Goal: Transaction & Acquisition: Download file/media

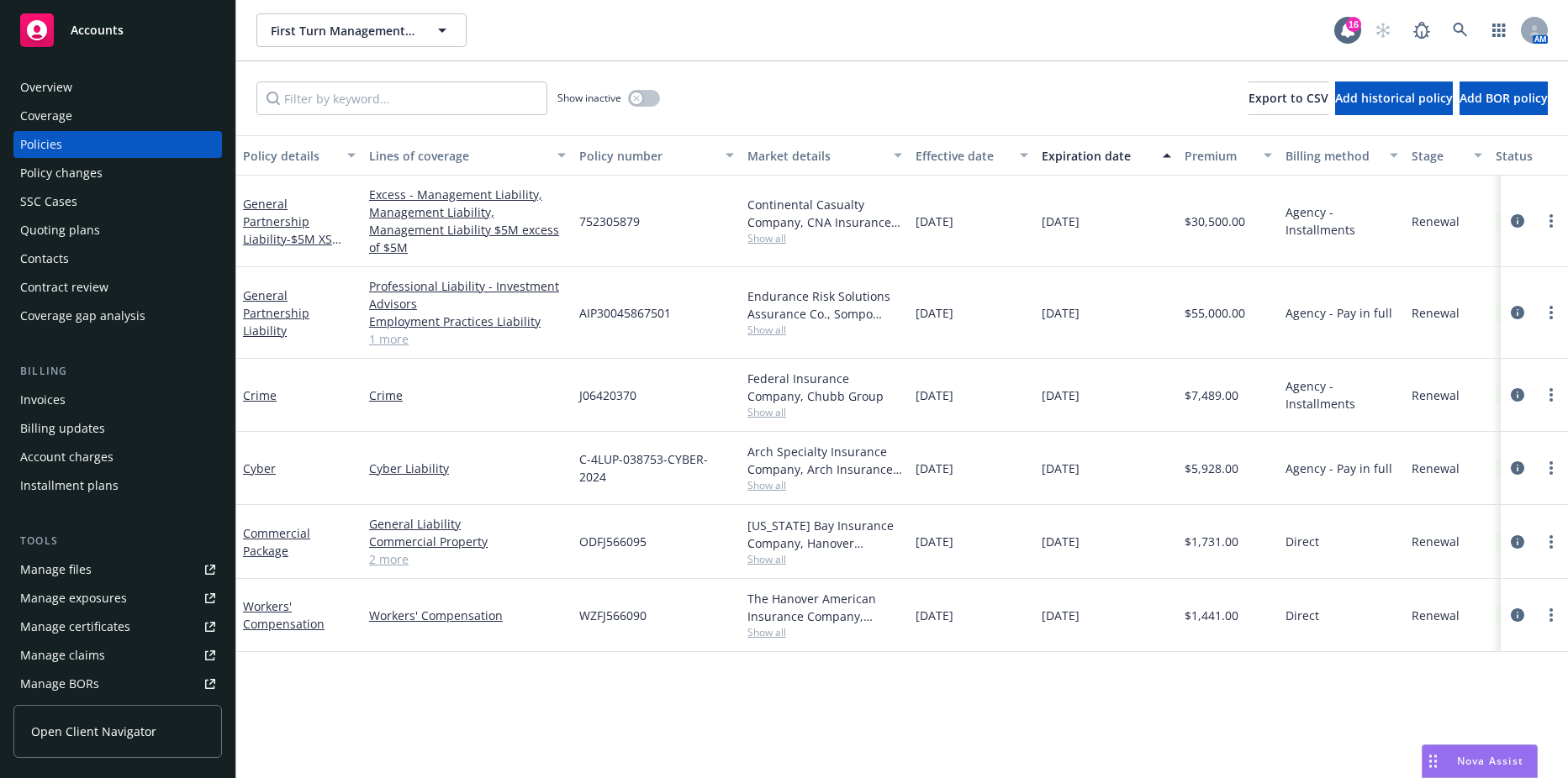
click at [58, 389] on div "Invoices" at bounding box center [43, 400] width 45 height 27
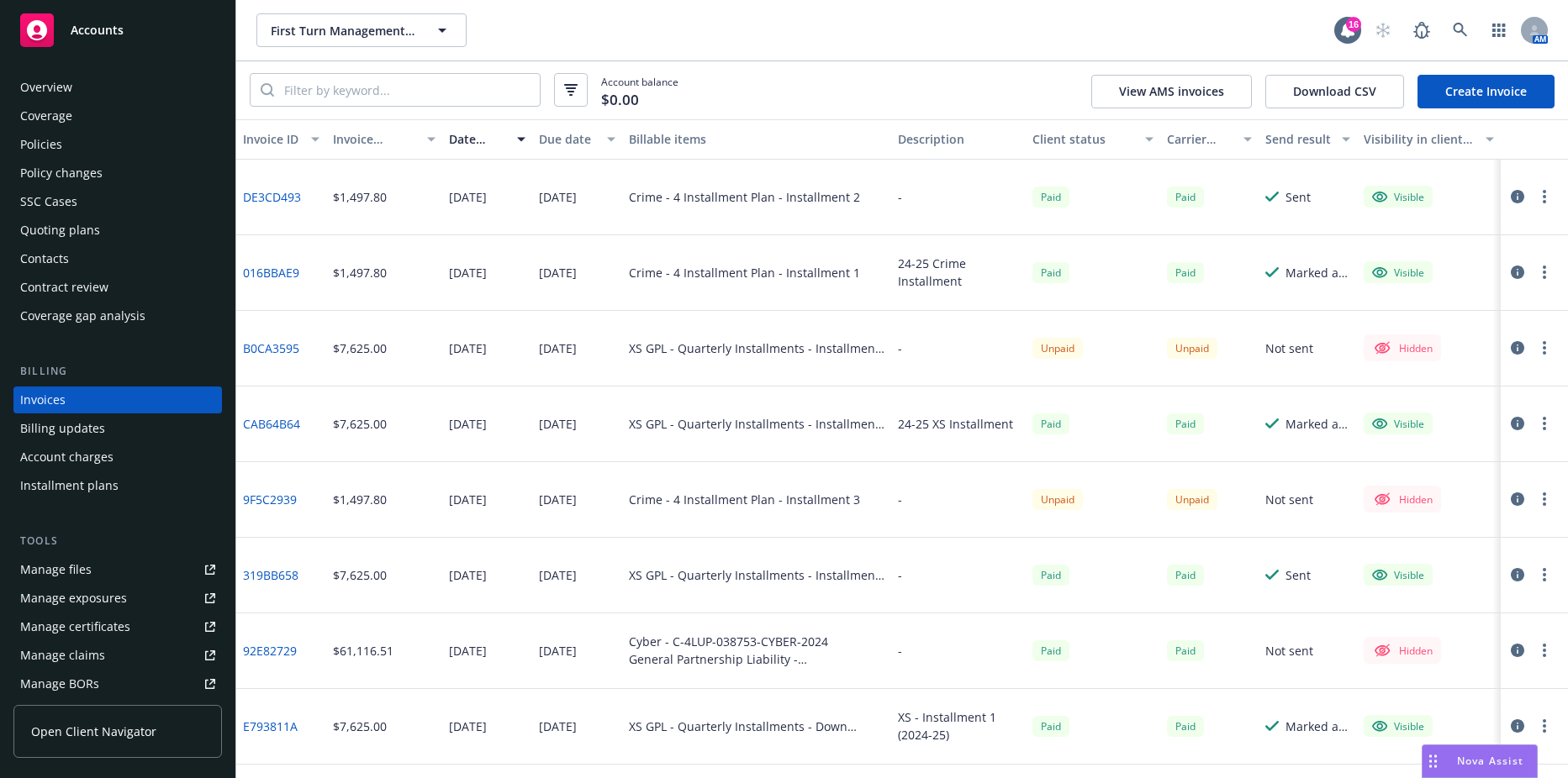
click at [565, 145] on div "Due date" at bounding box center [567, 139] width 58 height 18
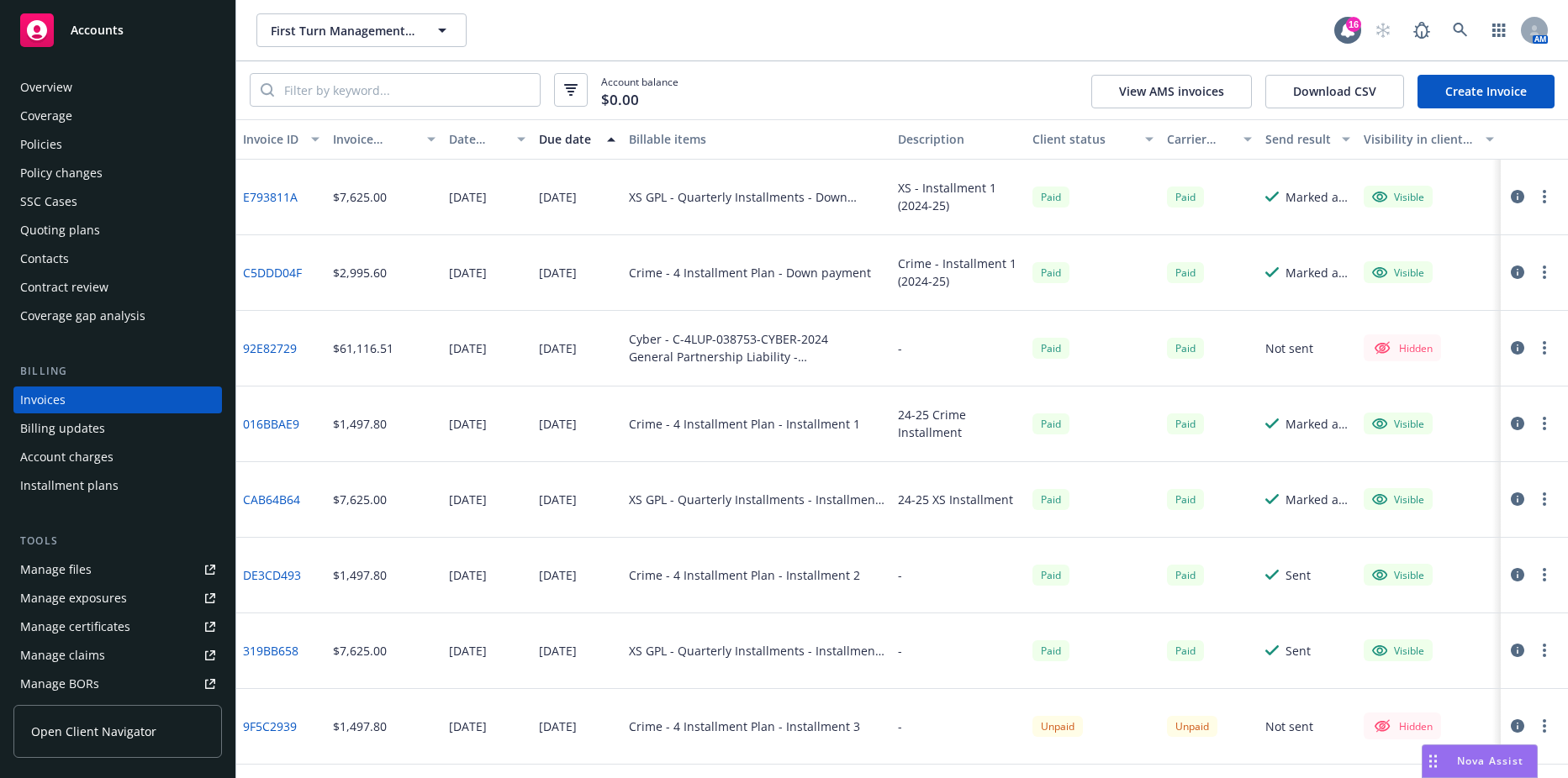
scroll to position [62, 0]
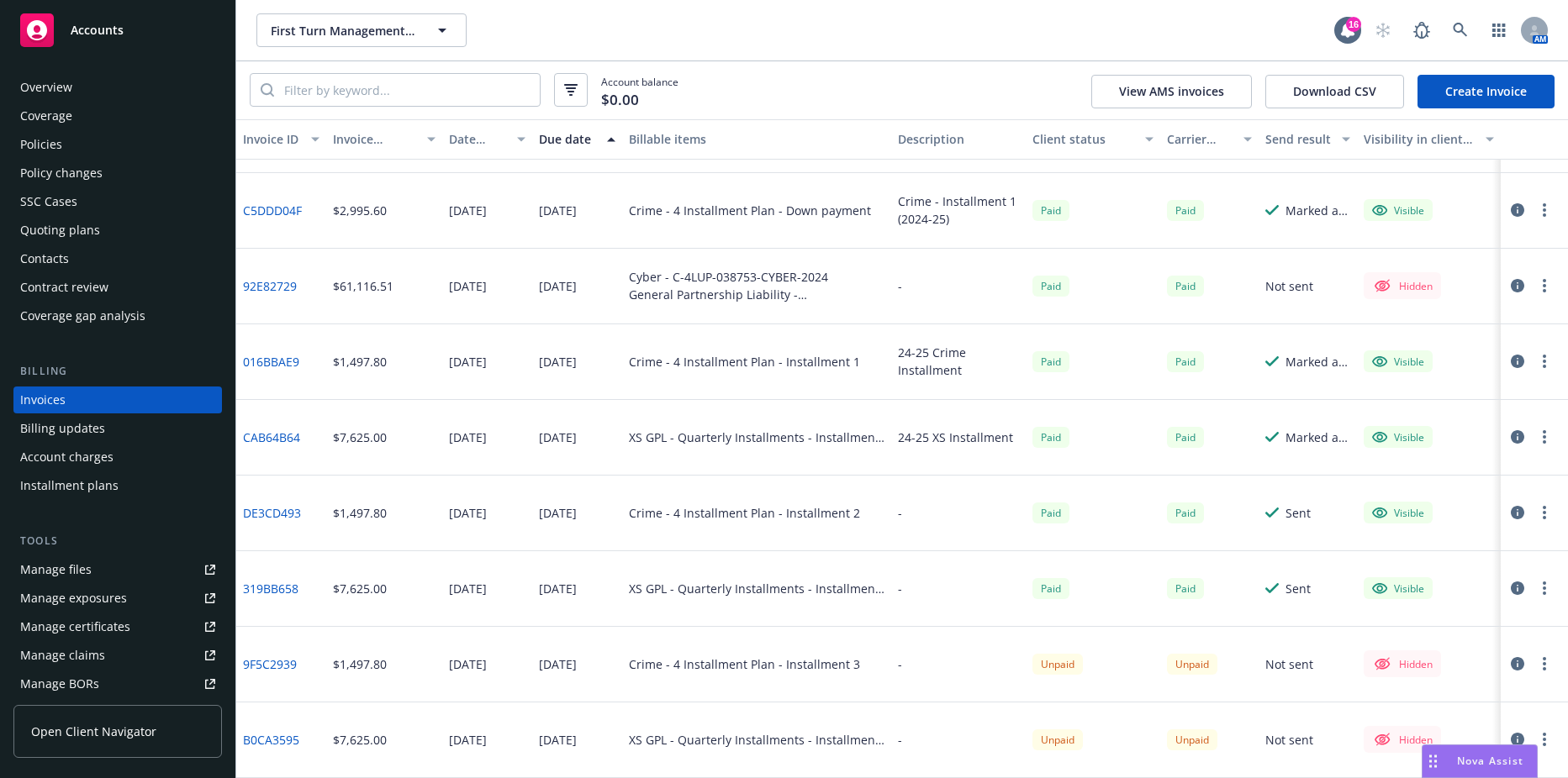
click at [1543, 665] on circle "button" at bounding box center [1544, 663] width 3 height 3
click at [1419, 437] on link "Edit invoice" at bounding box center [1447, 440] width 215 height 33
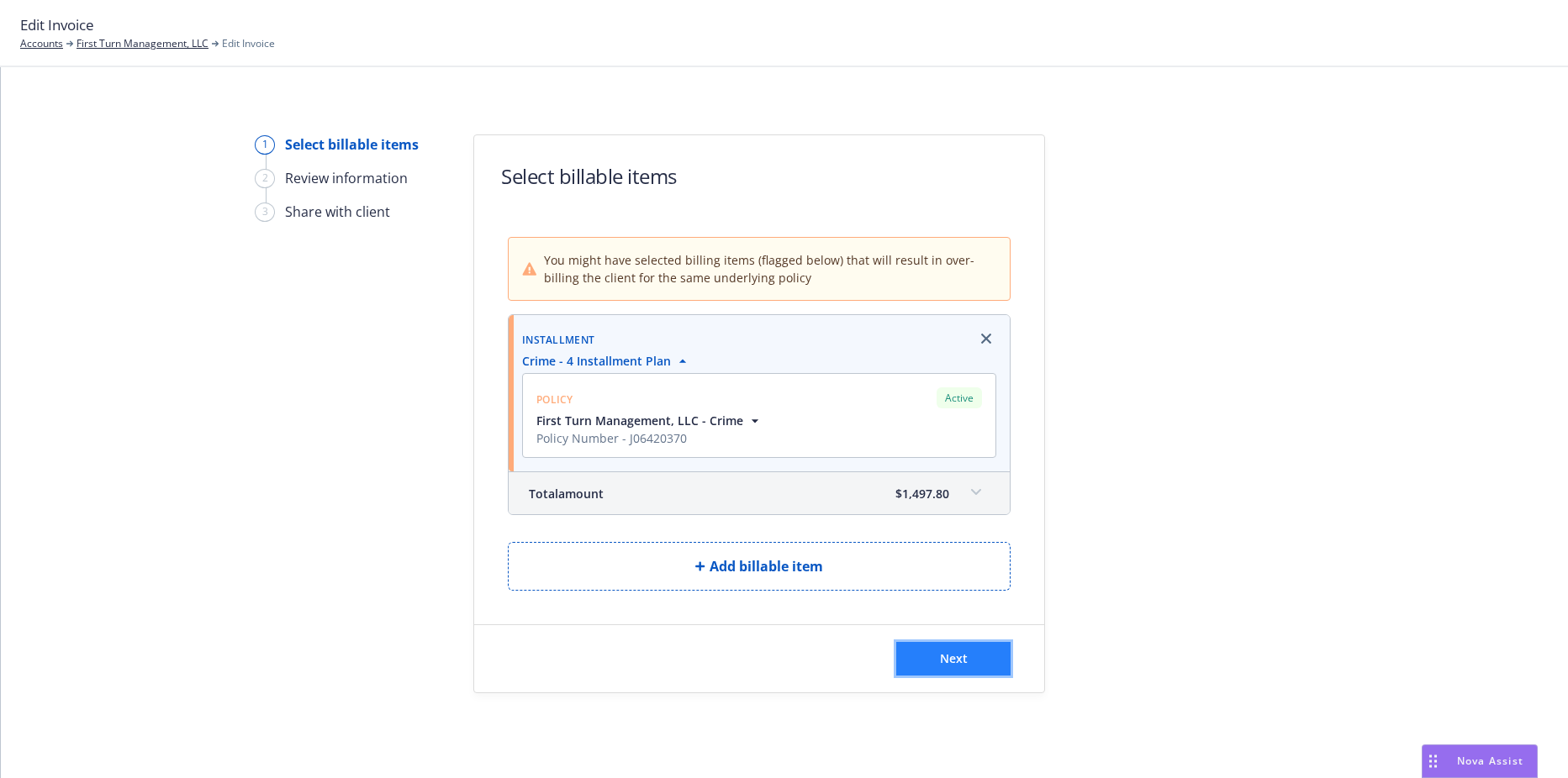
click at [942, 659] on span "Next" at bounding box center [954, 658] width 27 height 16
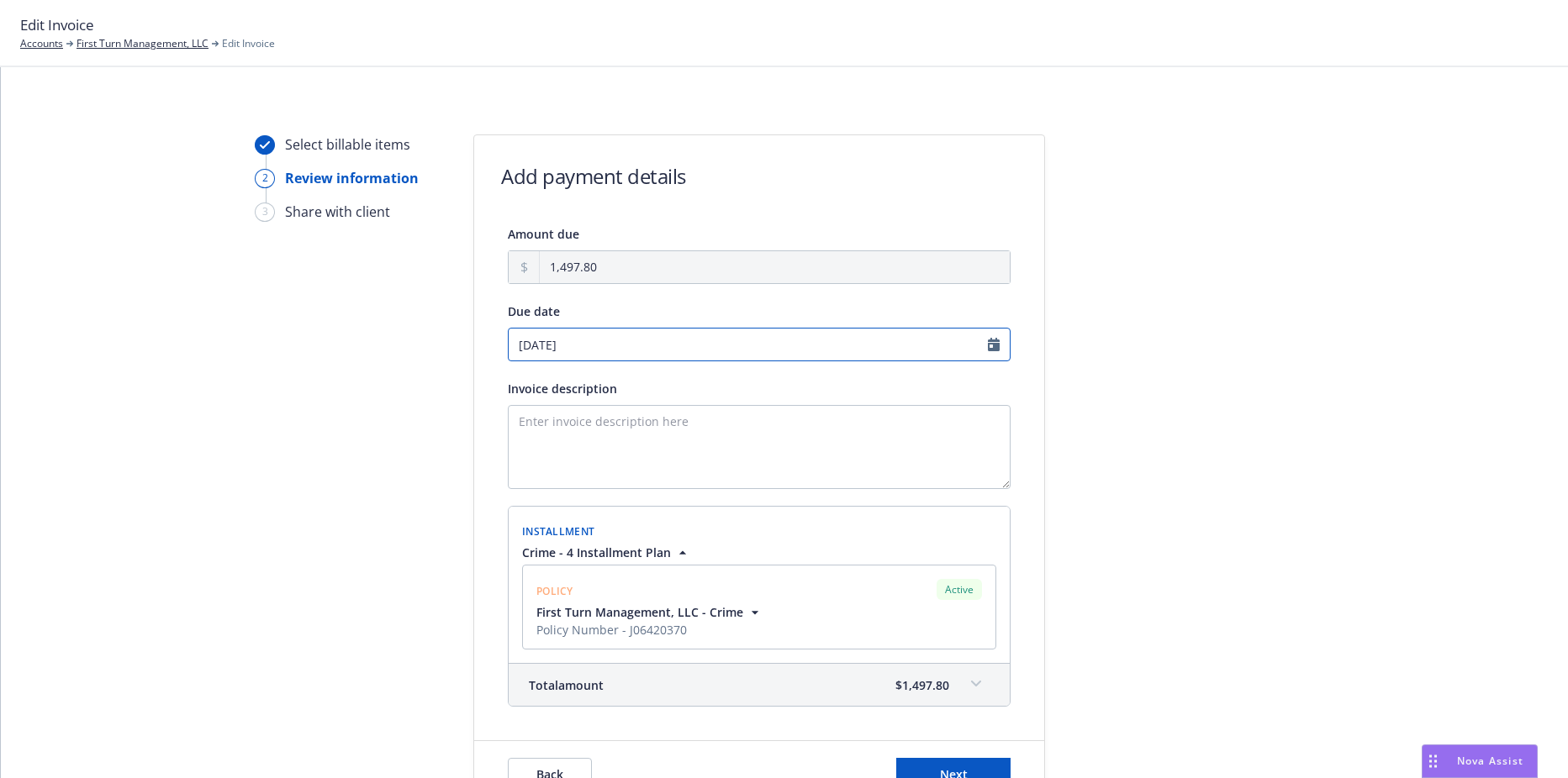
select select "September"
select select "2025"
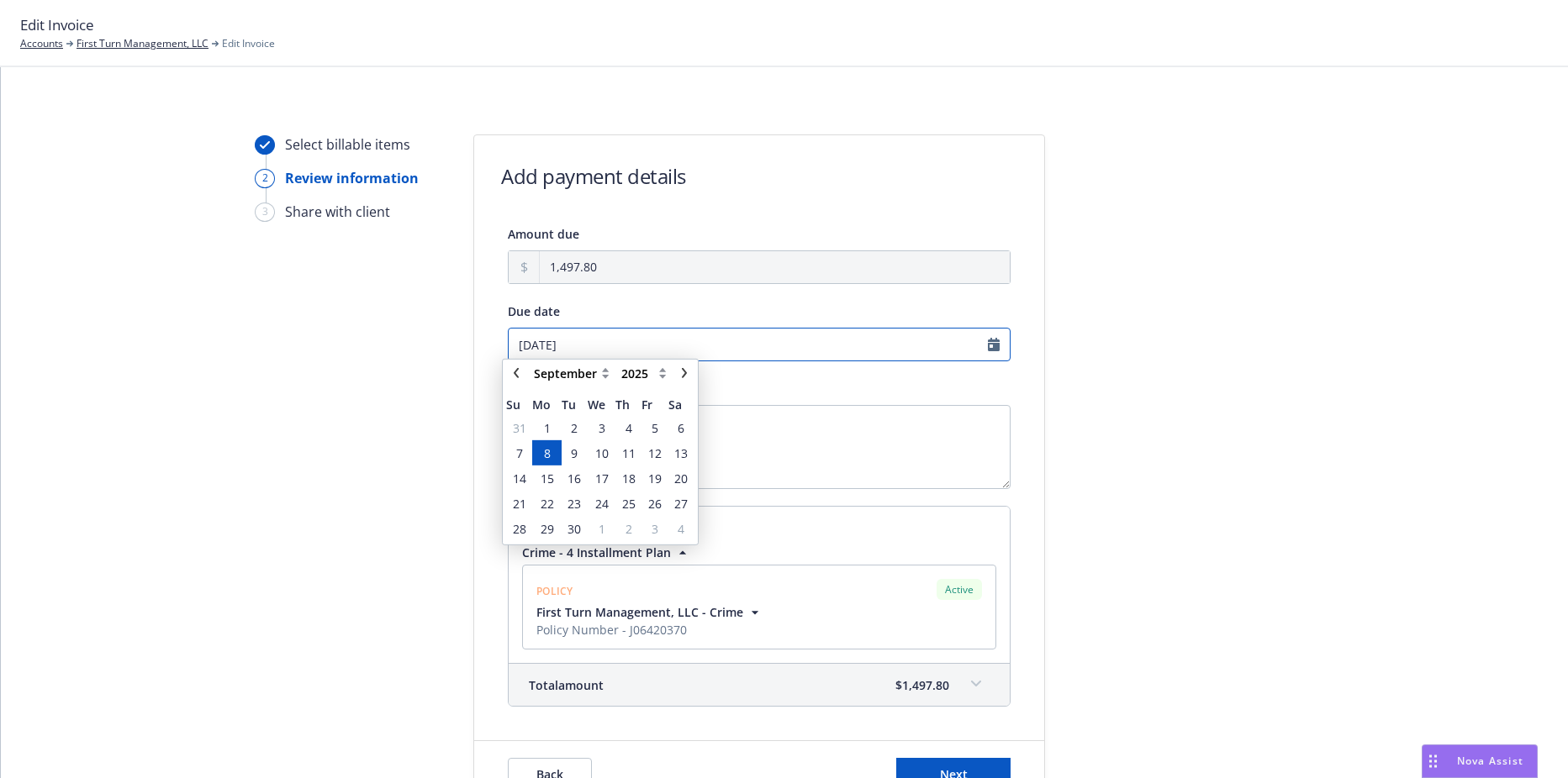
click at [662, 350] on input "09/08/2025" at bounding box center [759, 345] width 503 height 33
click at [523, 384] on link "chevronLeft" at bounding box center [516, 379] width 21 height 20
select select "August"
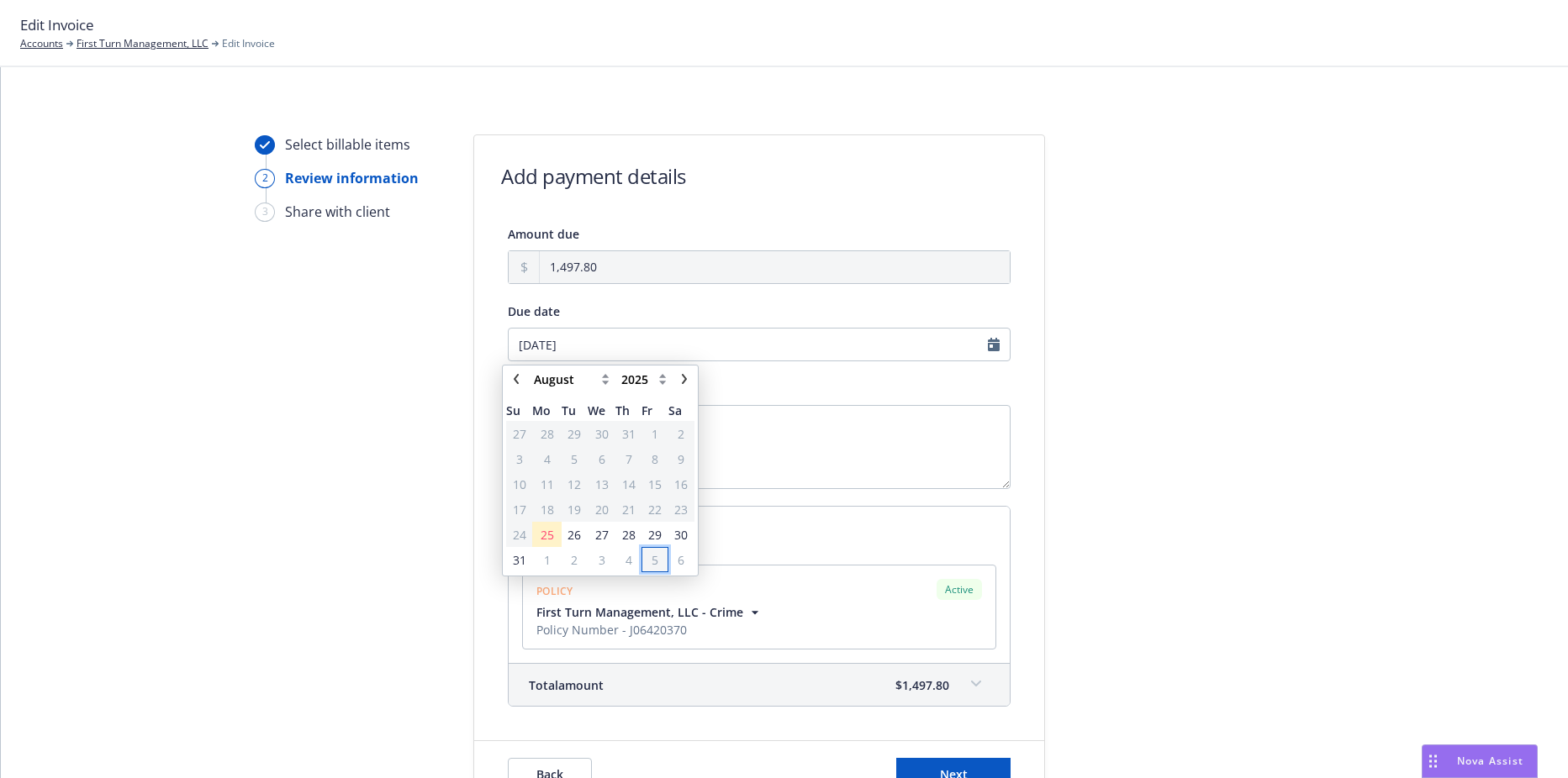
click at [660, 559] on span "5" at bounding box center [654, 560] width 22 height 21
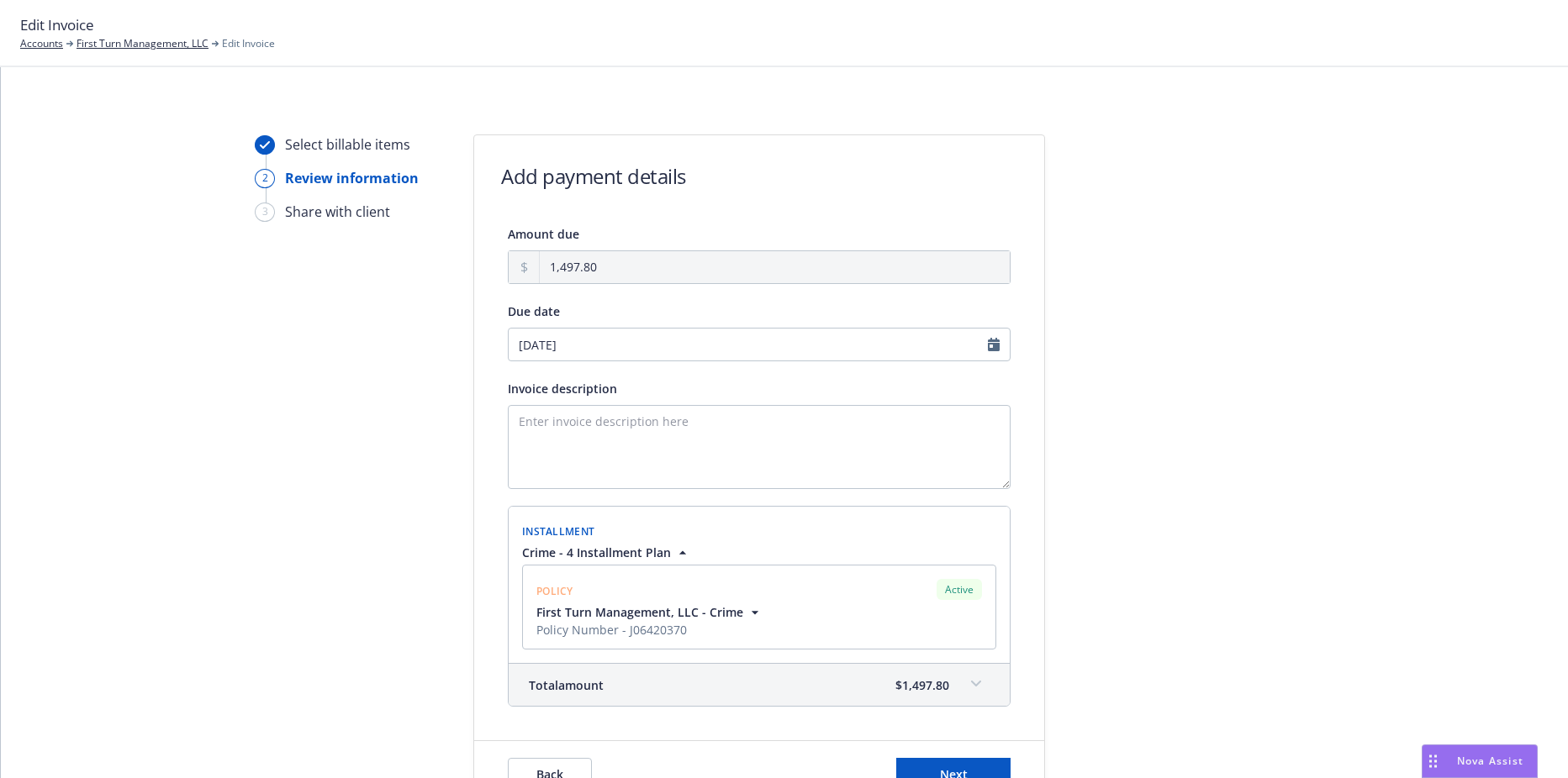
type input "[DATE]"
click at [658, 437] on textarea "Invoice description" at bounding box center [759, 447] width 503 height 84
drag, startPoint x: 658, startPoint y: 434, endPoint x: 522, endPoint y: 432, distance: 136.0
click at [522, 432] on textarea "Crime - 4th Installment" at bounding box center [759, 447] width 503 height 84
click at [719, 423] on textarea "Crime - 4th Installment" at bounding box center [759, 447] width 503 height 84
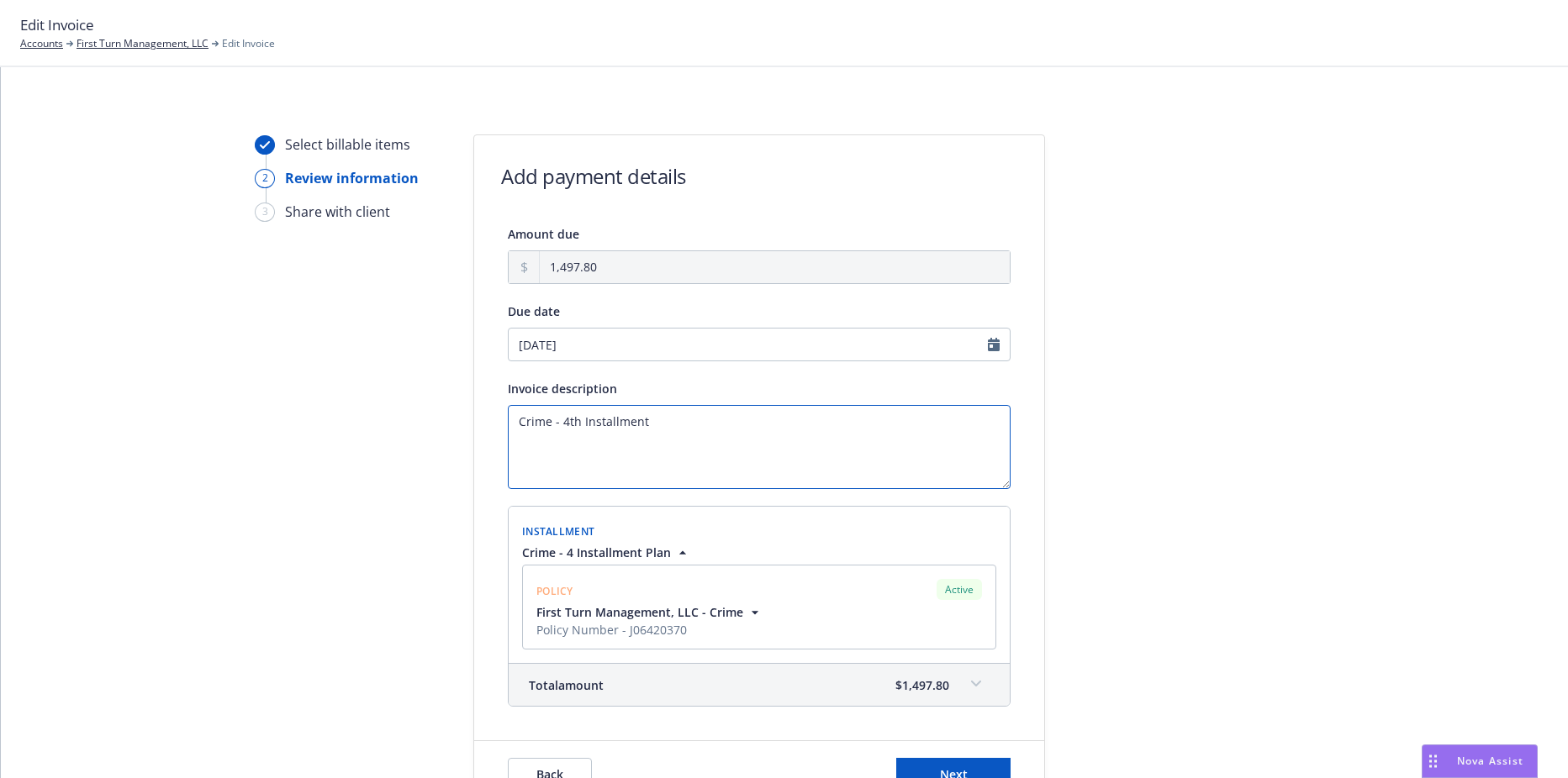
scroll to position [99, 0]
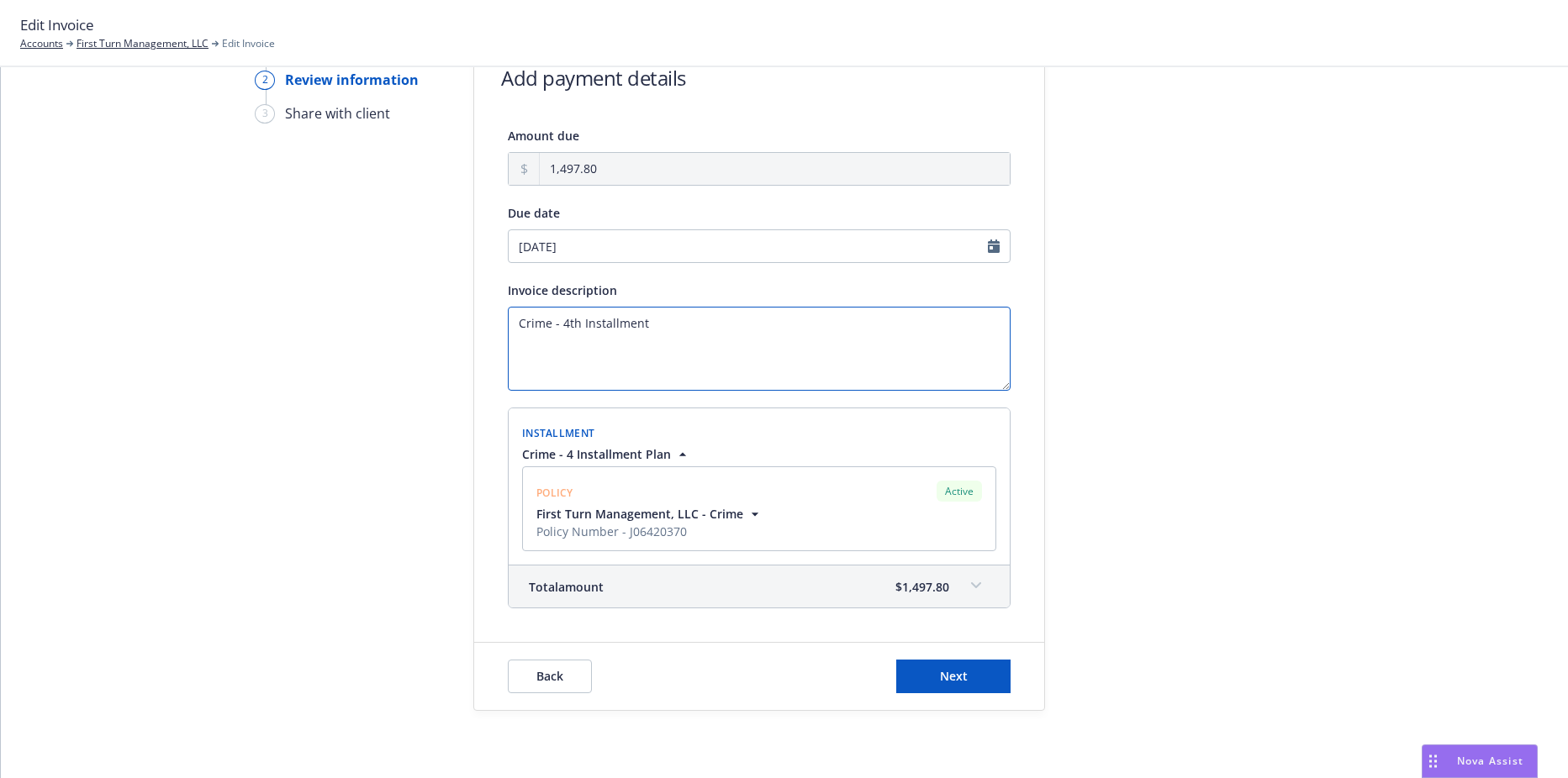
drag, startPoint x: 668, startPoint y: 323, endPoint x: 451, endPoint y: 324, distance: 217.0
click at [451, 324] on div "Select billable items 2 Review information 3 Share with client Add payment deta…" at bounding box center [785, 373] width 1527 height 675
type textarea "Crime - 4th Installment"
click at [940, 676] on span "Next" at bounding box center [954, 676] width 27 height 16
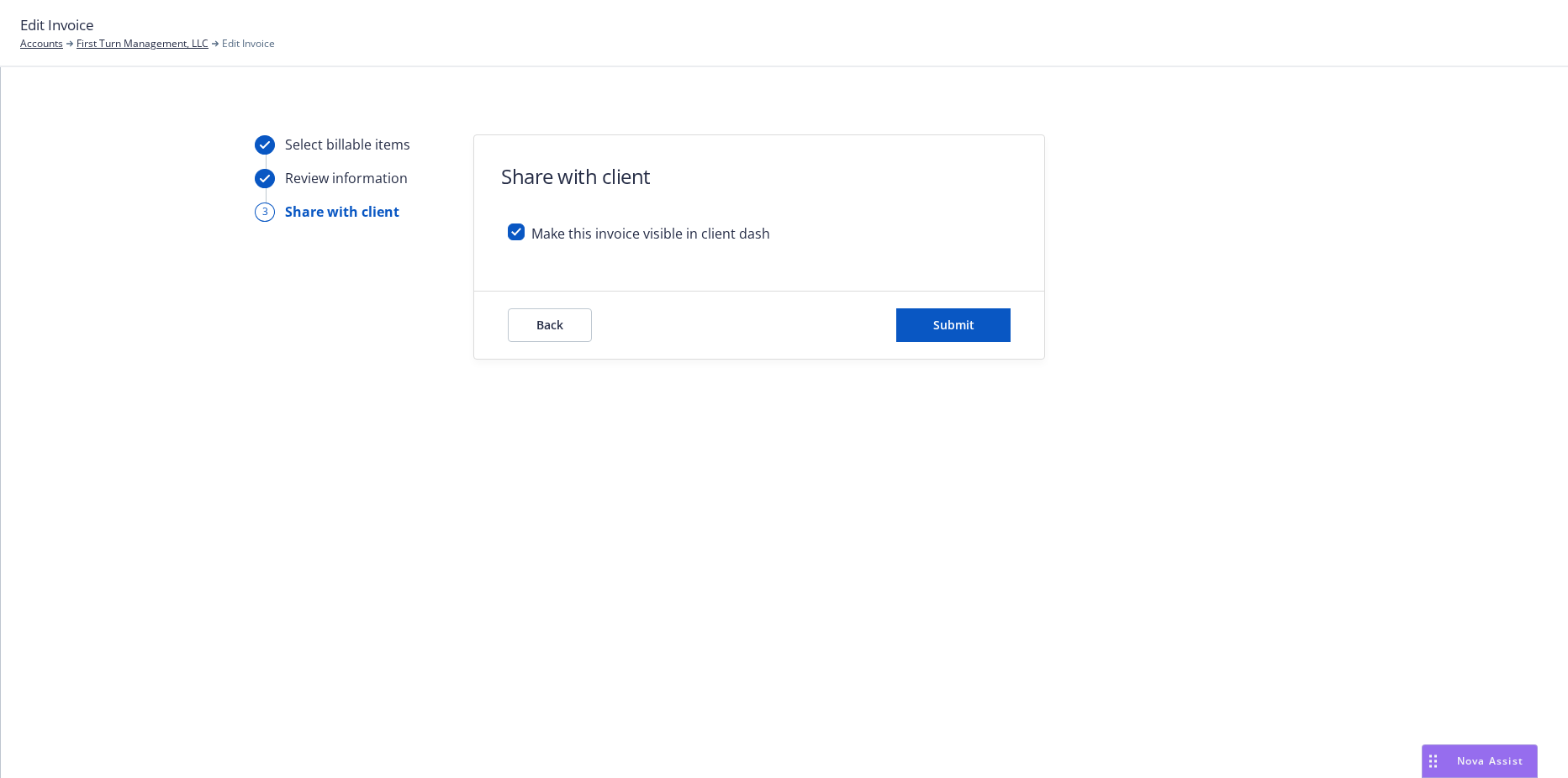
scroll to position [0, 0]
click at [919, 327] on button "Submit" at bounding box center [953, 325] width 114 height 33
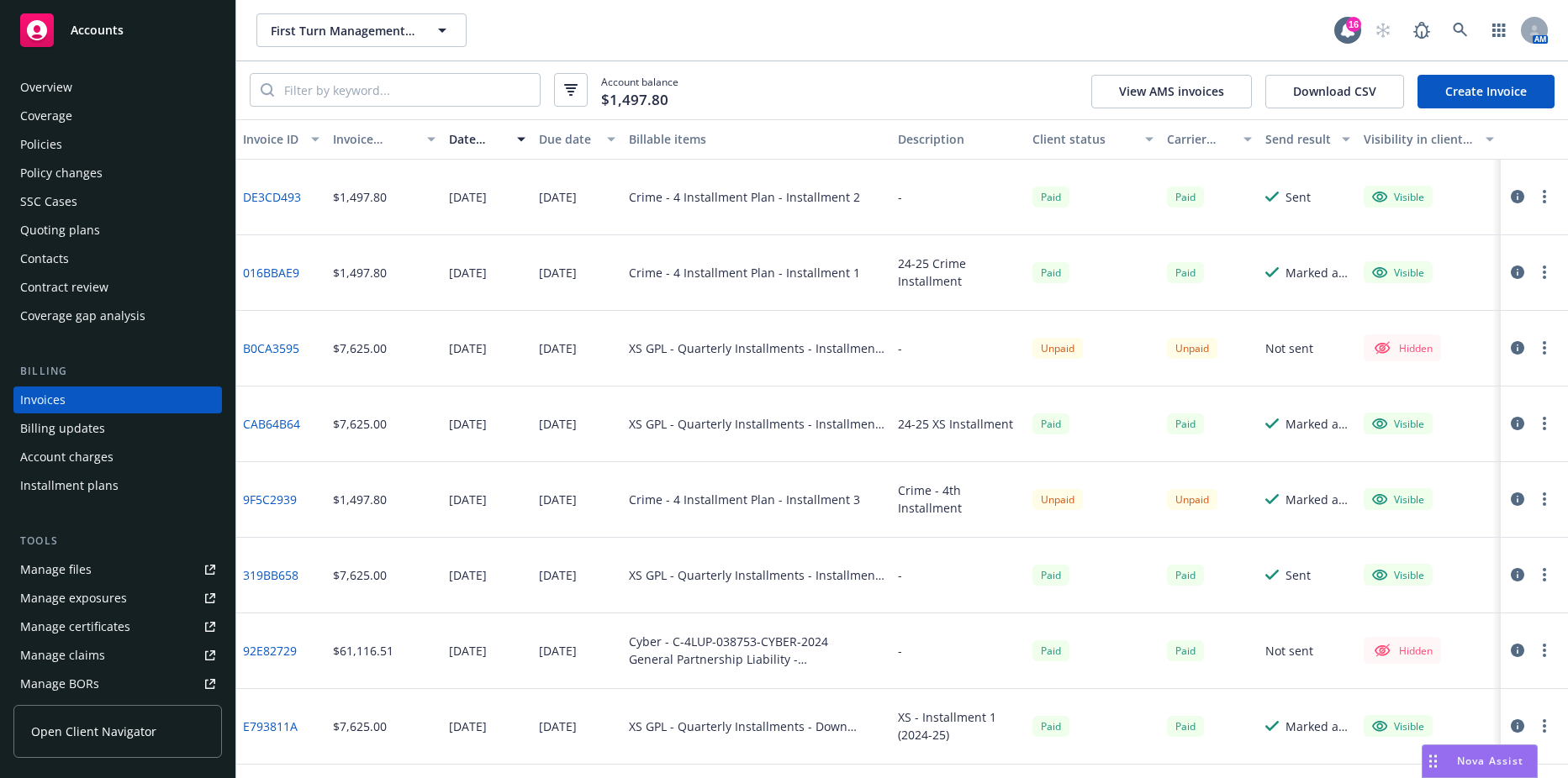
scroll to position [62, 0]
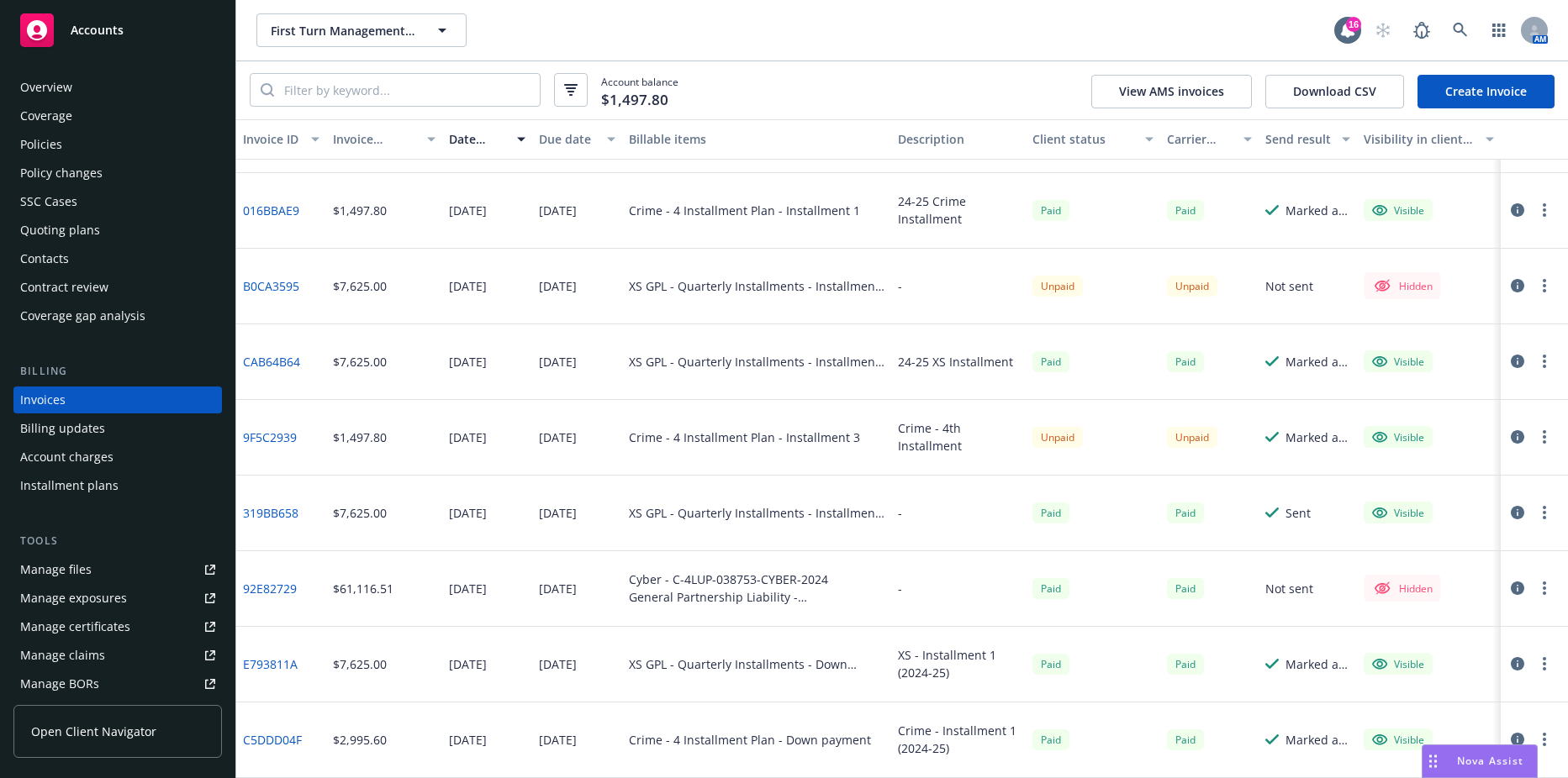
click at [554, 140] on div "Due date" at bounding box center [567, 139] width 58 height 18
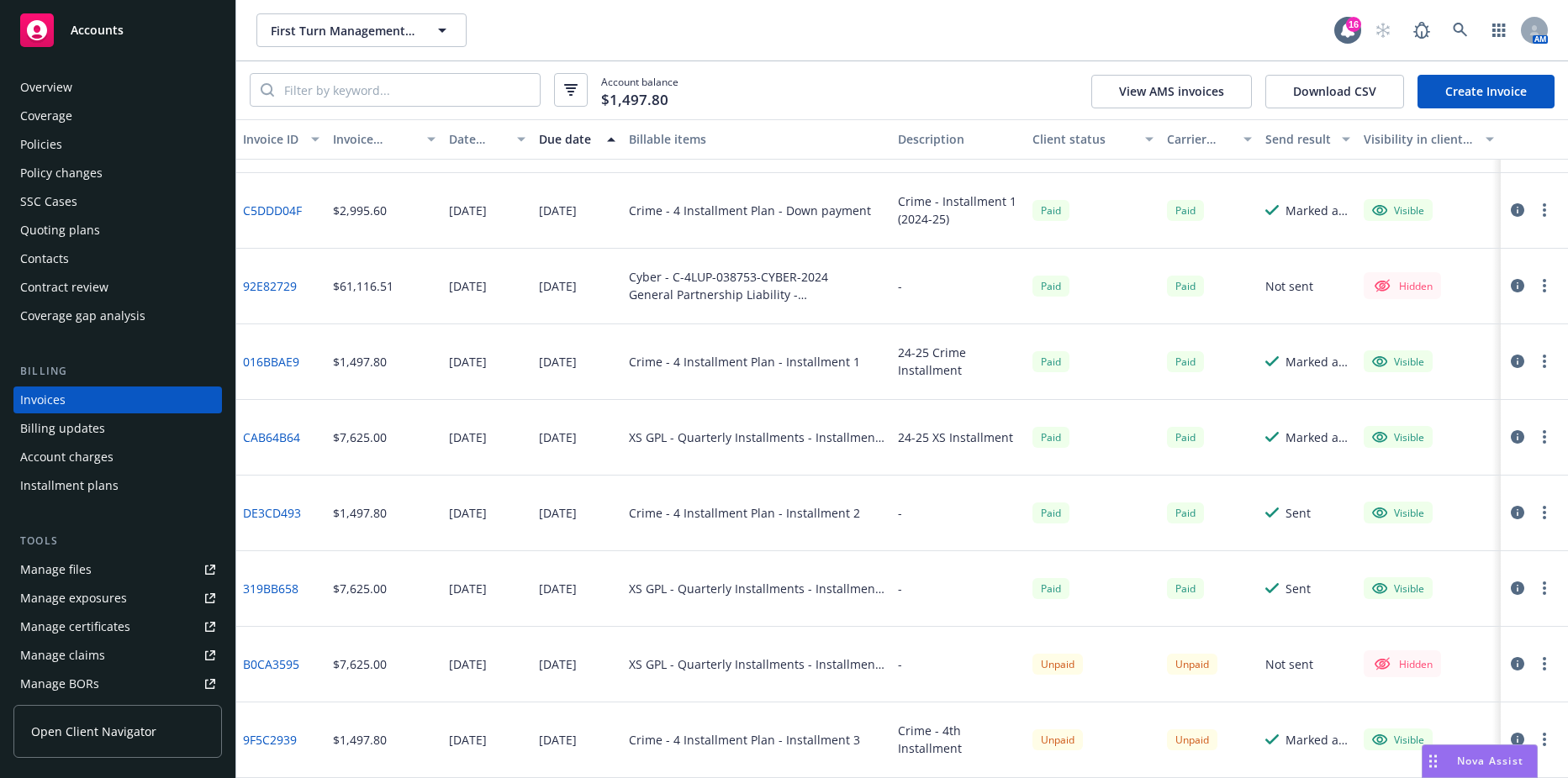
click at [1534, 661] on button "button" at bounding box center [1544, 664] width 21 height 20
click at [1400, 441] on link "Edit invoice" at bounding box center [1447, 440] width 215 height 33
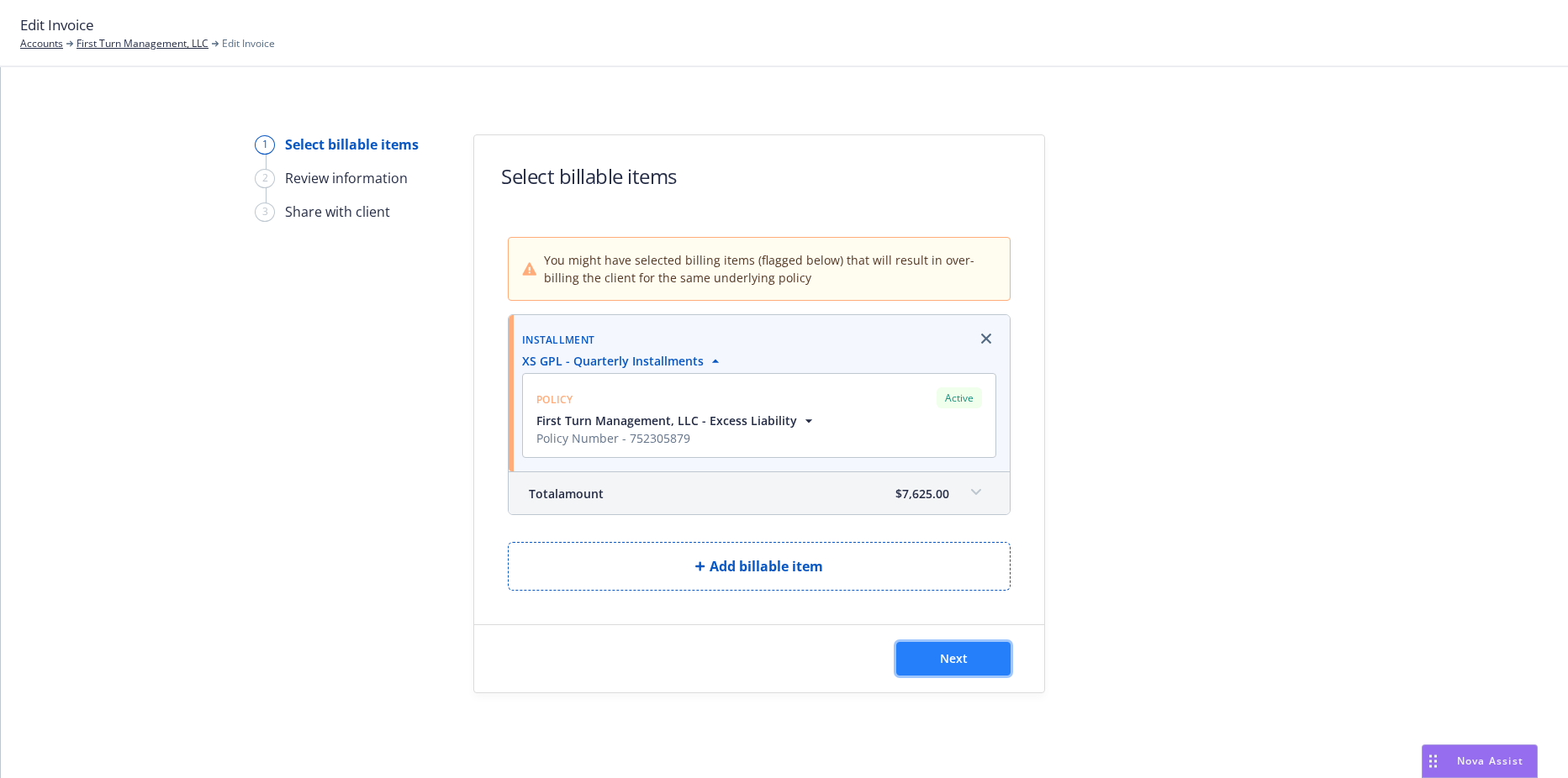
click at [962, 663] on span "Next" at bounding box center [954, 658] width 27 height 16
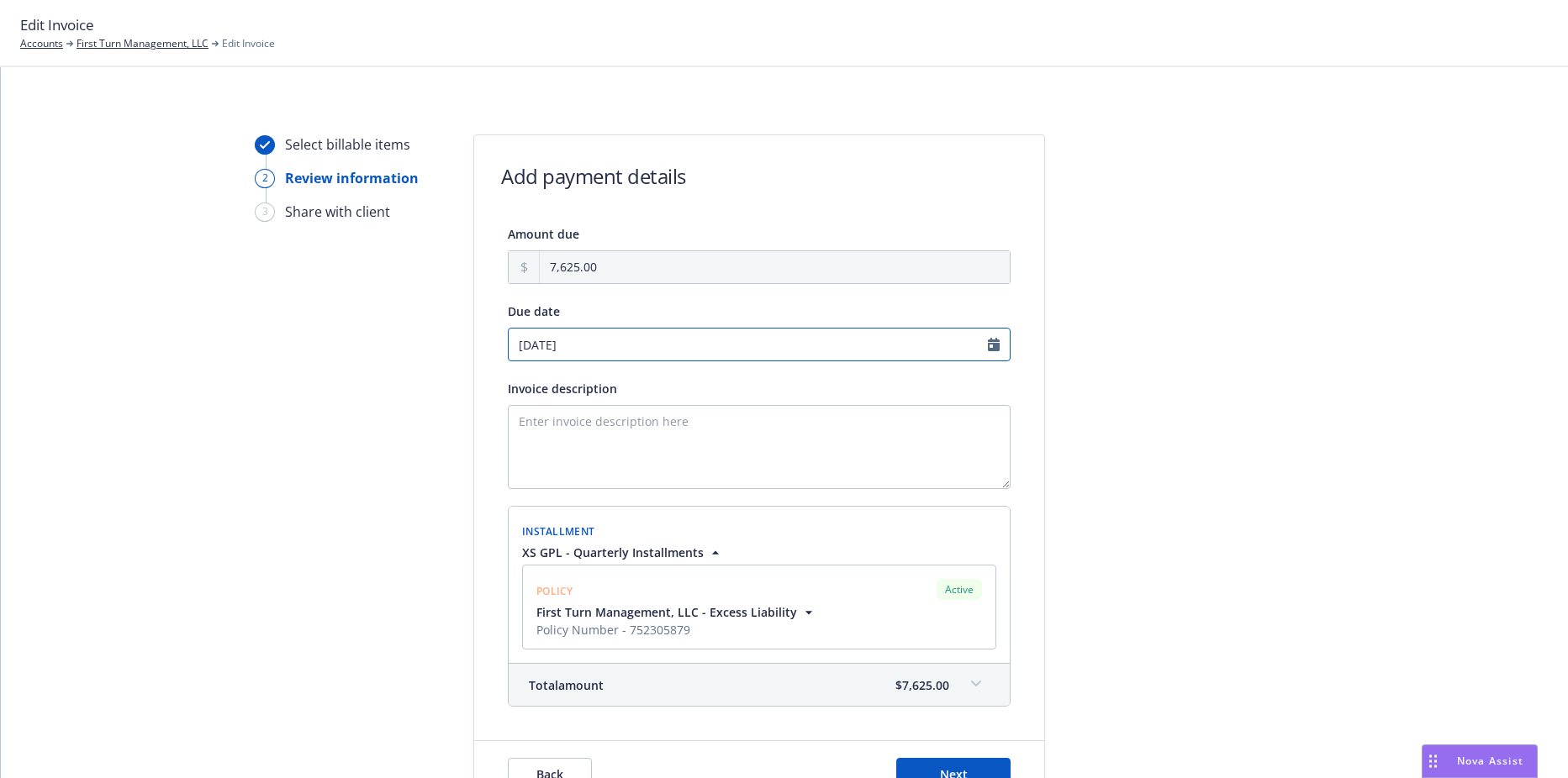
click at [622, 348] on input "09/08/2025" at bounding box center [759, 345] width 503 height 33
select select "September"
select select "2025"
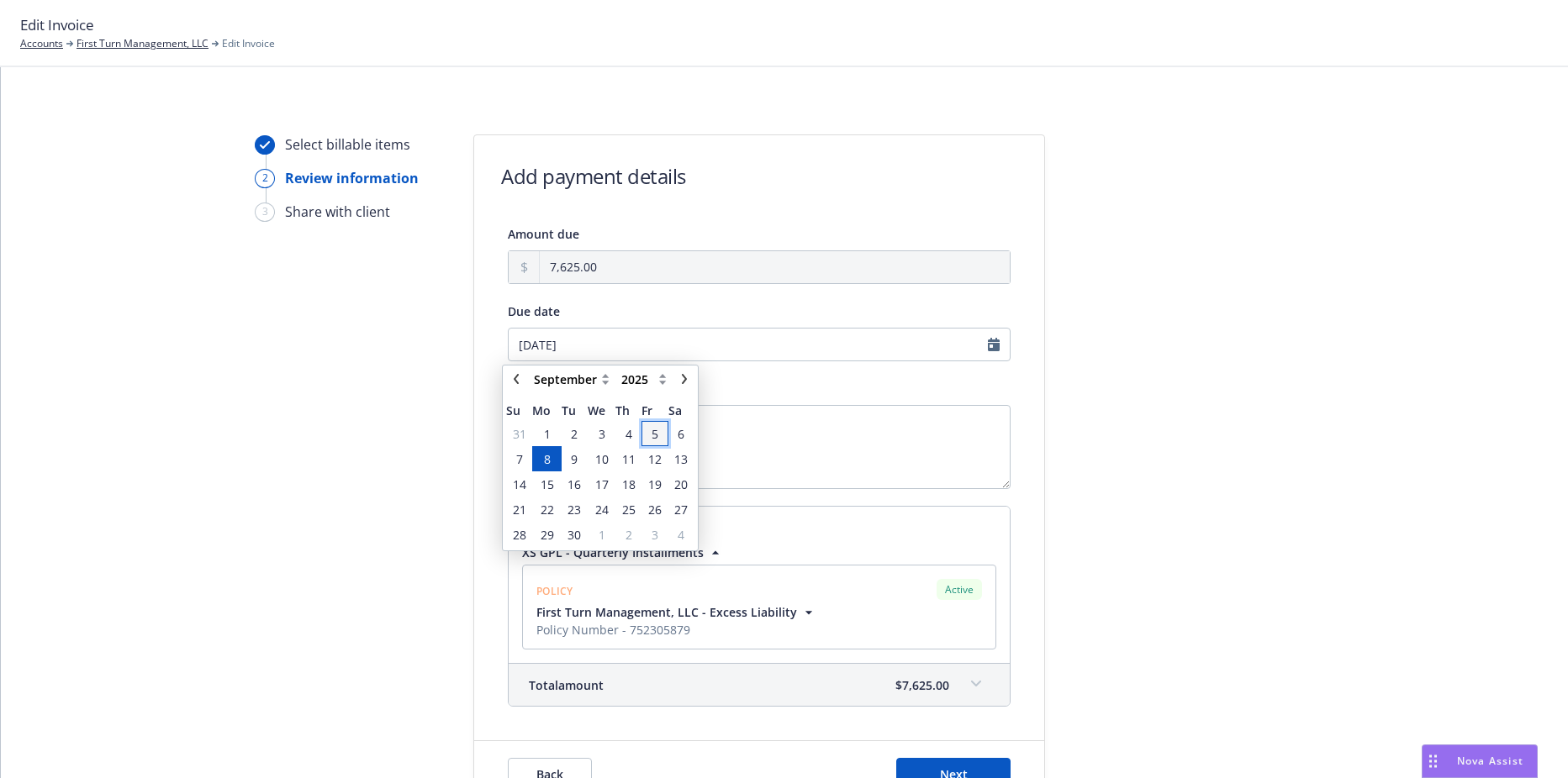
click at [656, 435] on span "5" at bounding box center [654, 434] width 7 height 18
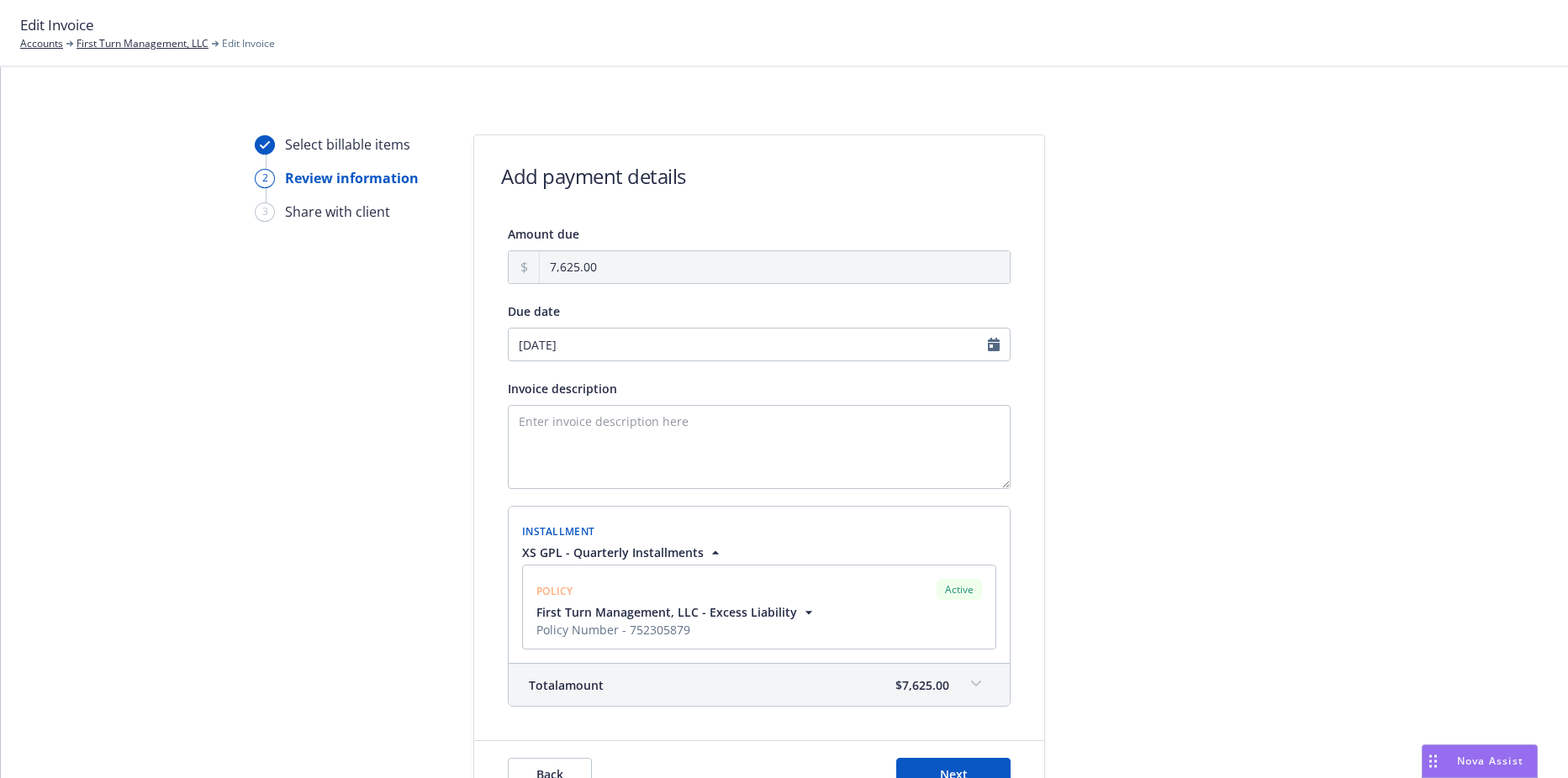
type input "[DATE]"
click at [652, 428] on textarea "Invoice description" at bounding box center [759, 447] width 503 height 84
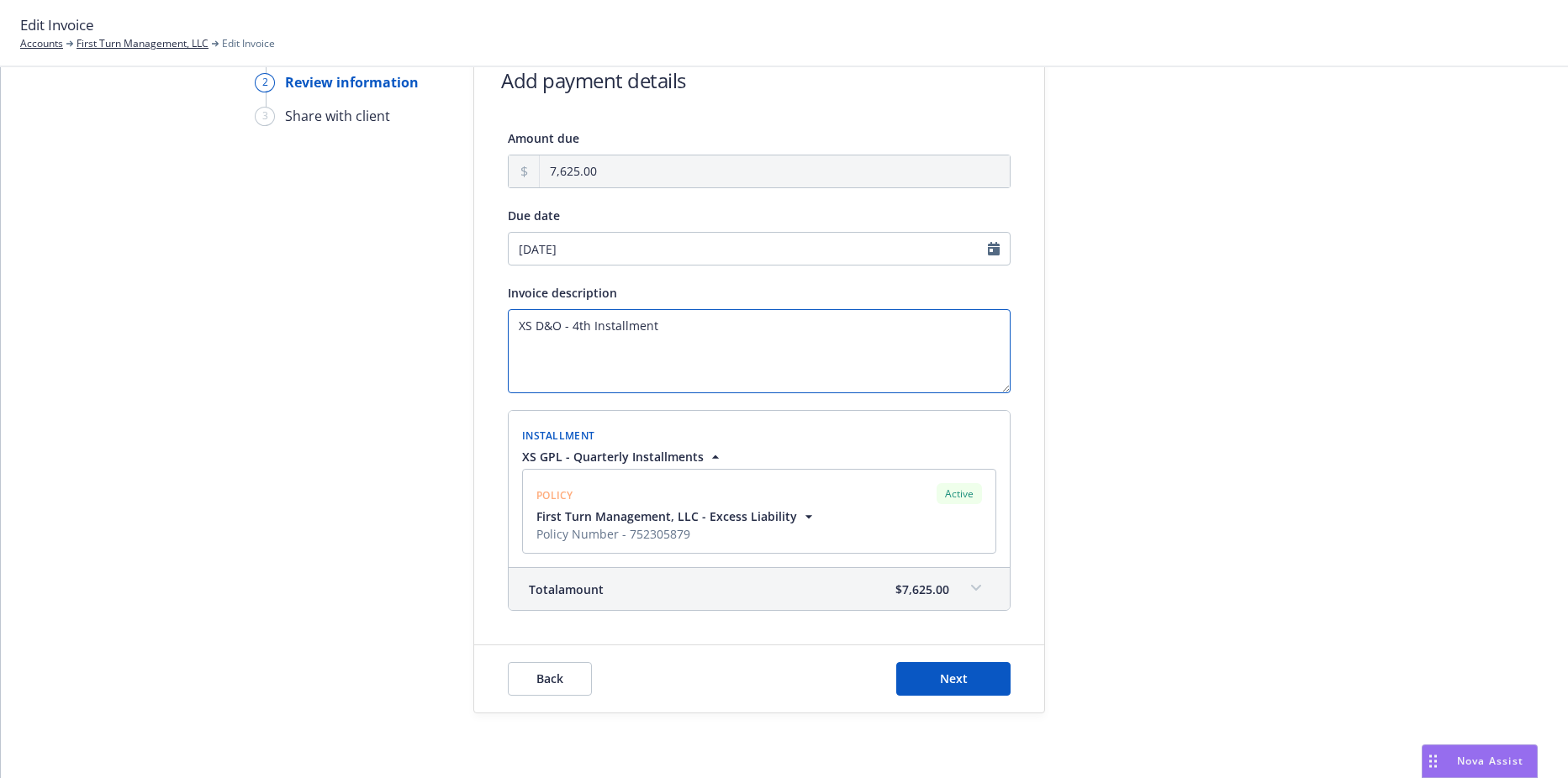
scroll to position [99, 0]
type textarea "XS D&O - 4th Installment"
click at [943, 670] on span "Next" at bounding box center [954, 676] width 27 height 16
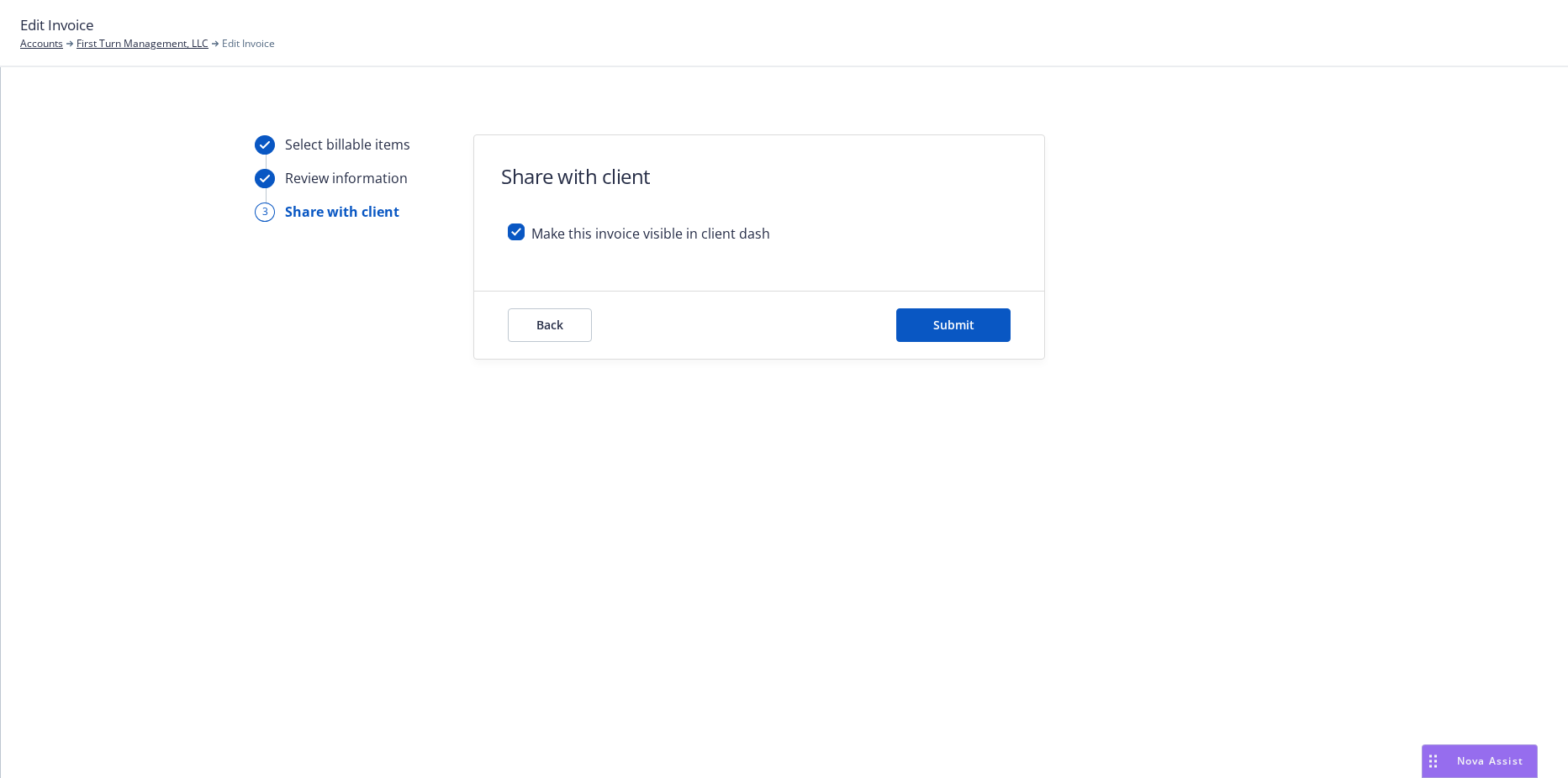
scroll to position [0, 0]
click at [923, 328] on button "Submit" at bounding box center [953, 325] width 114 height 33
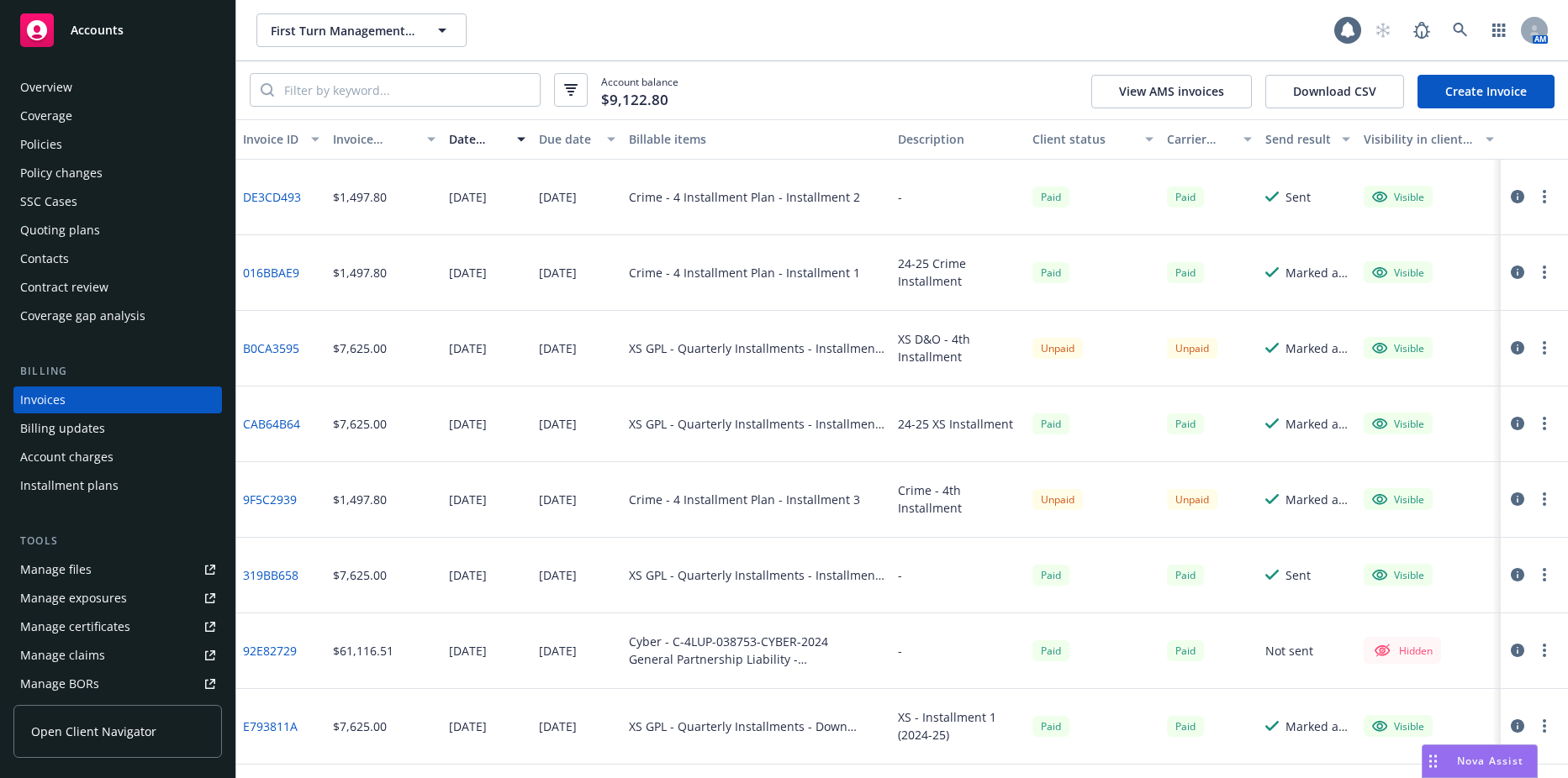
scroll to position [62, 0]
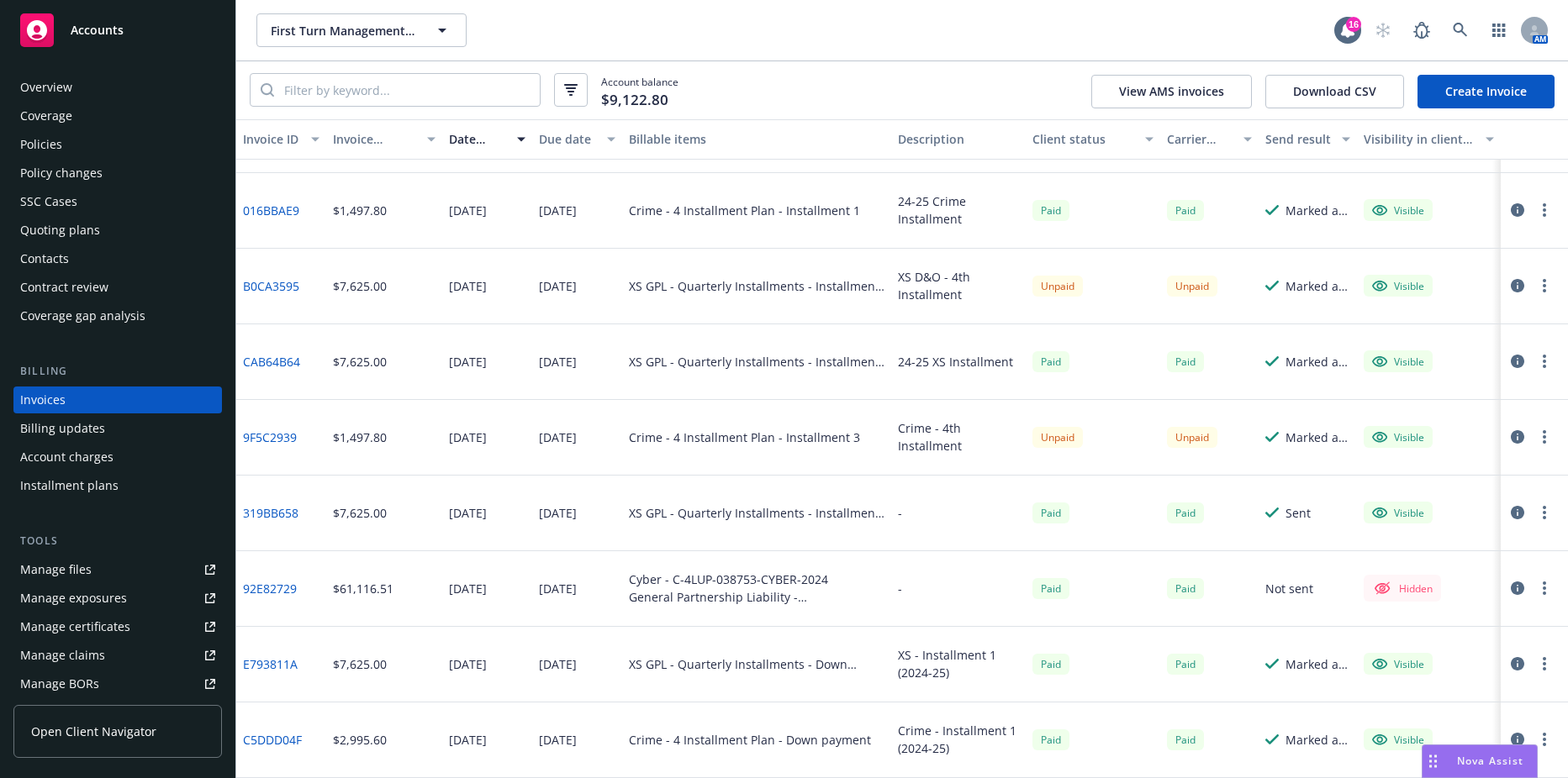
click at [464, 139] on div "Date issued" at bounding box center [477, 139] width 58 height 18
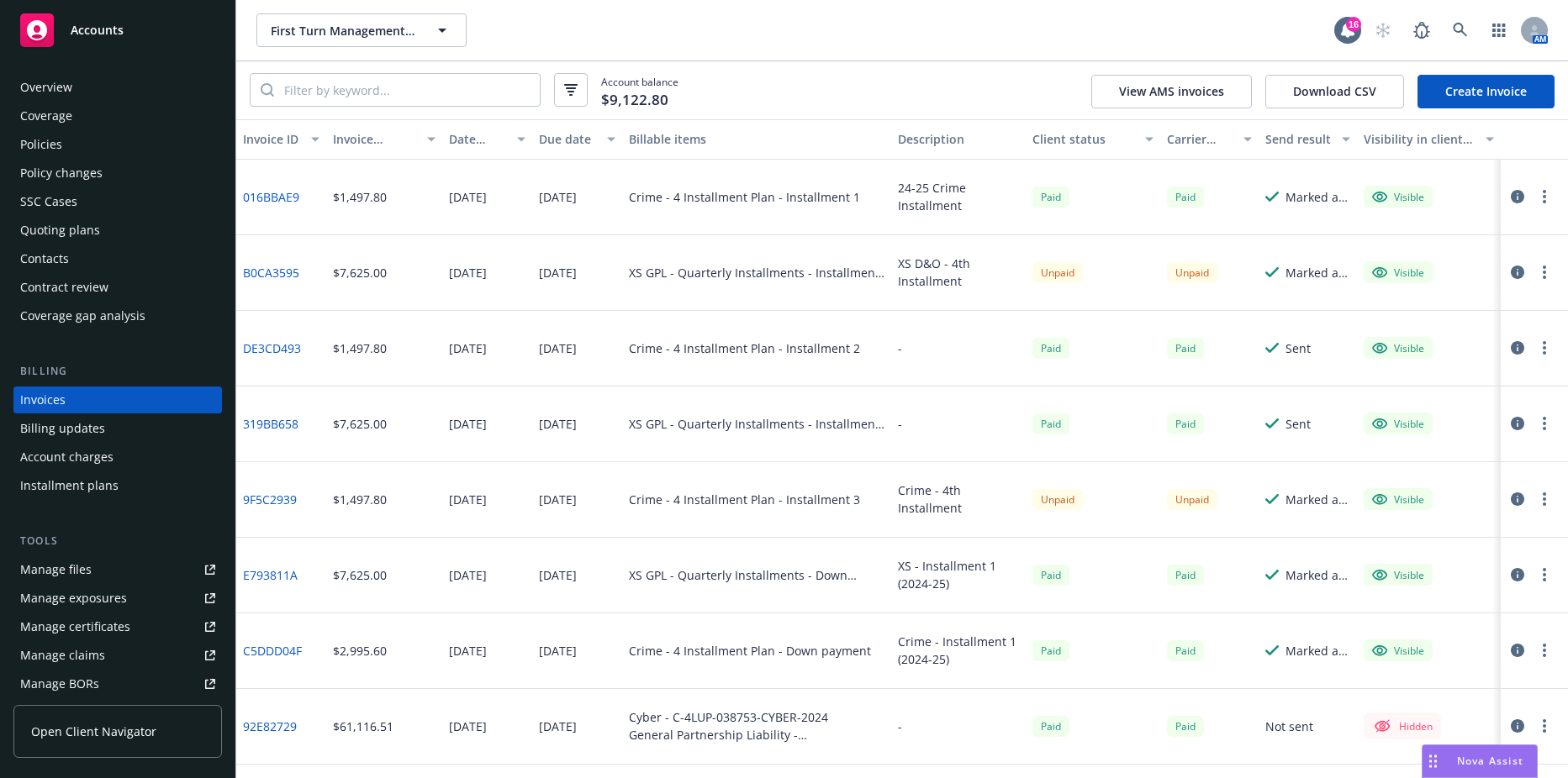
click at [584, 136] on div "Due date" at bounding box center [567, 139] width 58 height 18
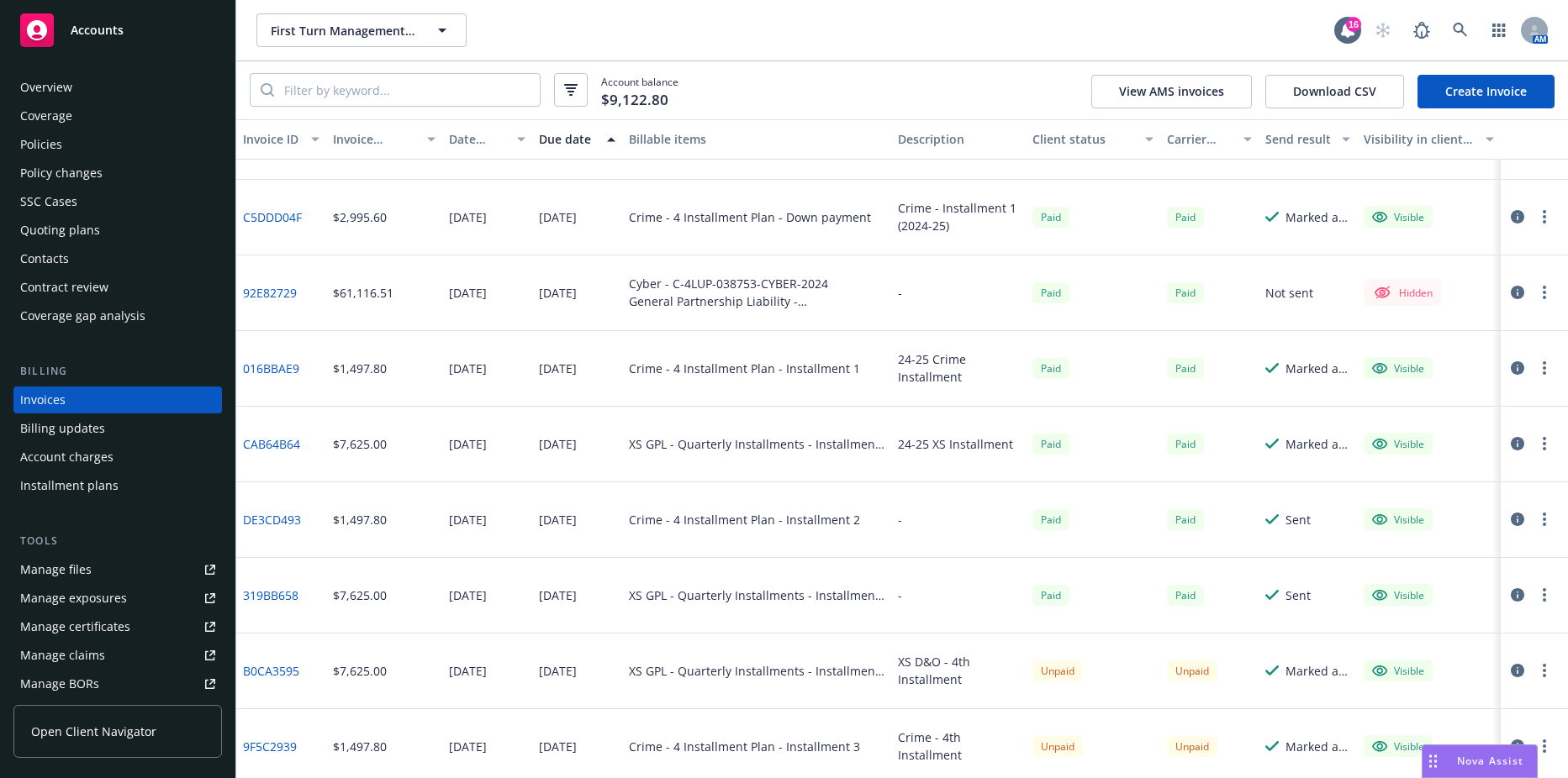
scroll to position [62, 0]
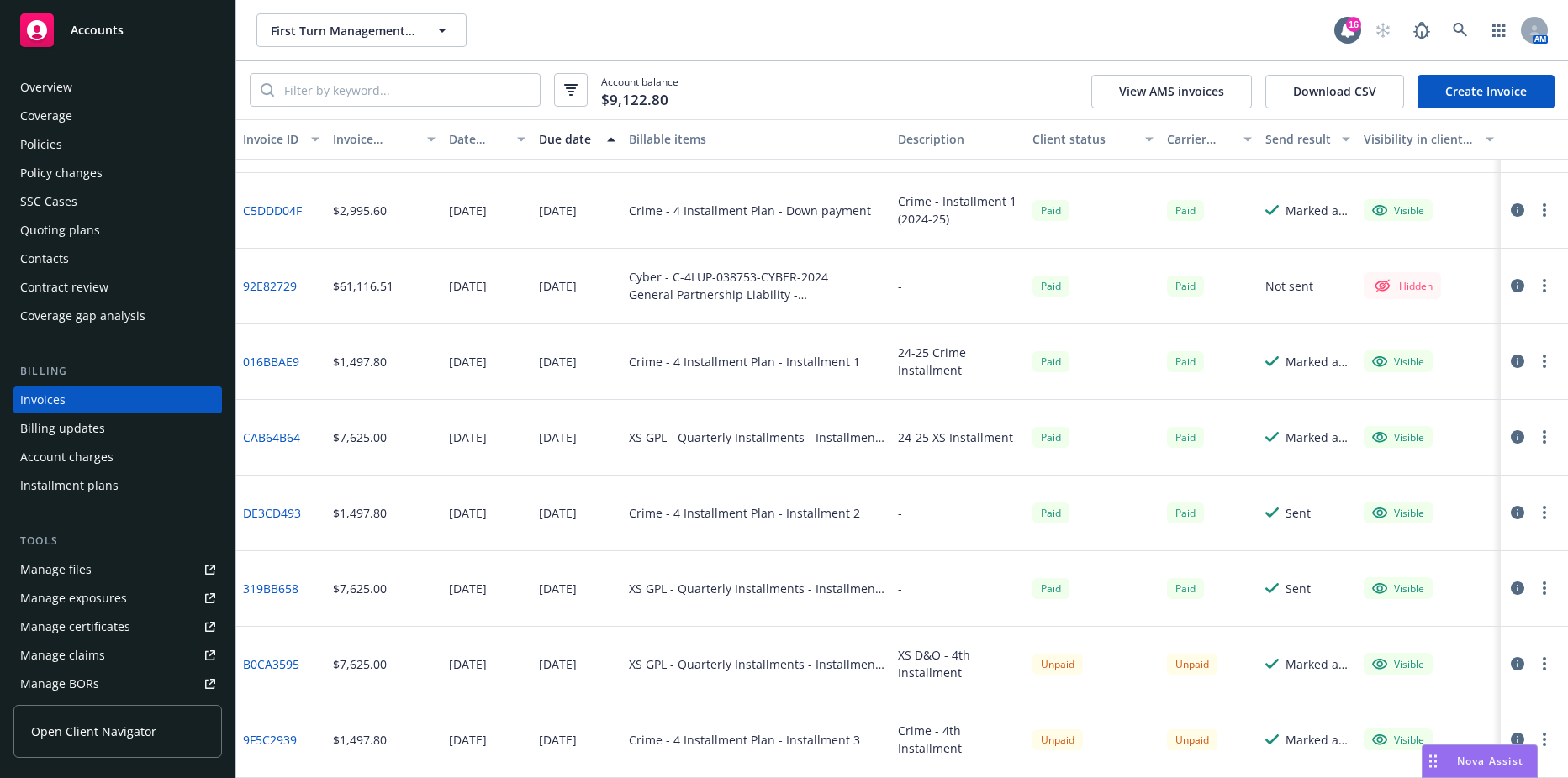
click at [275, 662] on link "B0CA3595" at bounding box center [271, 665] width 57 height 18
click at [267, 739] on link "9F5C2939" at bounding box center [269, 740] width 54 height 18
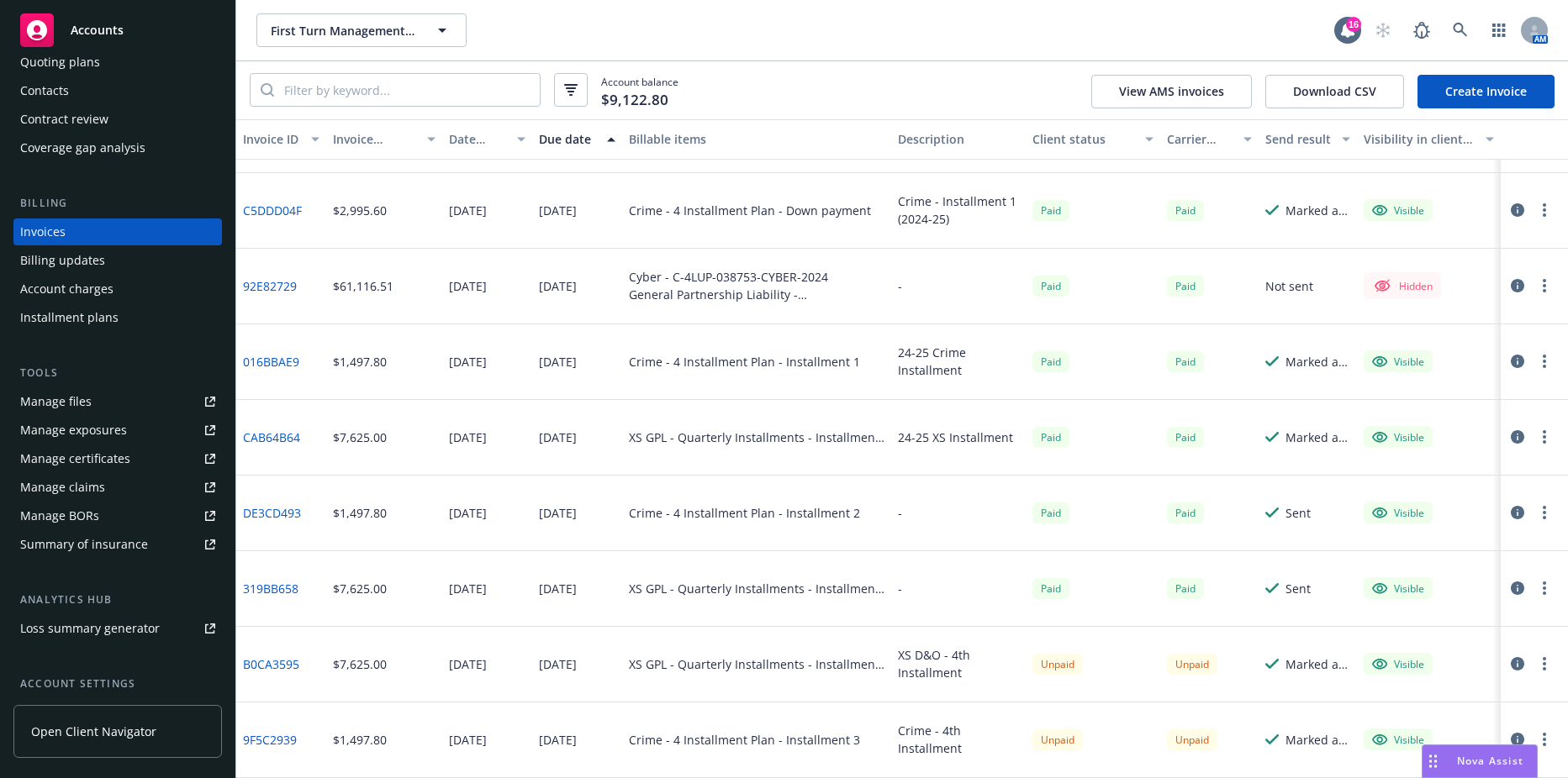
click at [1536, 662] on button "button" at bounding box center [1544, 664] width 21 height 20
click at [1424, 542] on link "Send invoice" at bounding box center [1447, 541] width 215 height 33
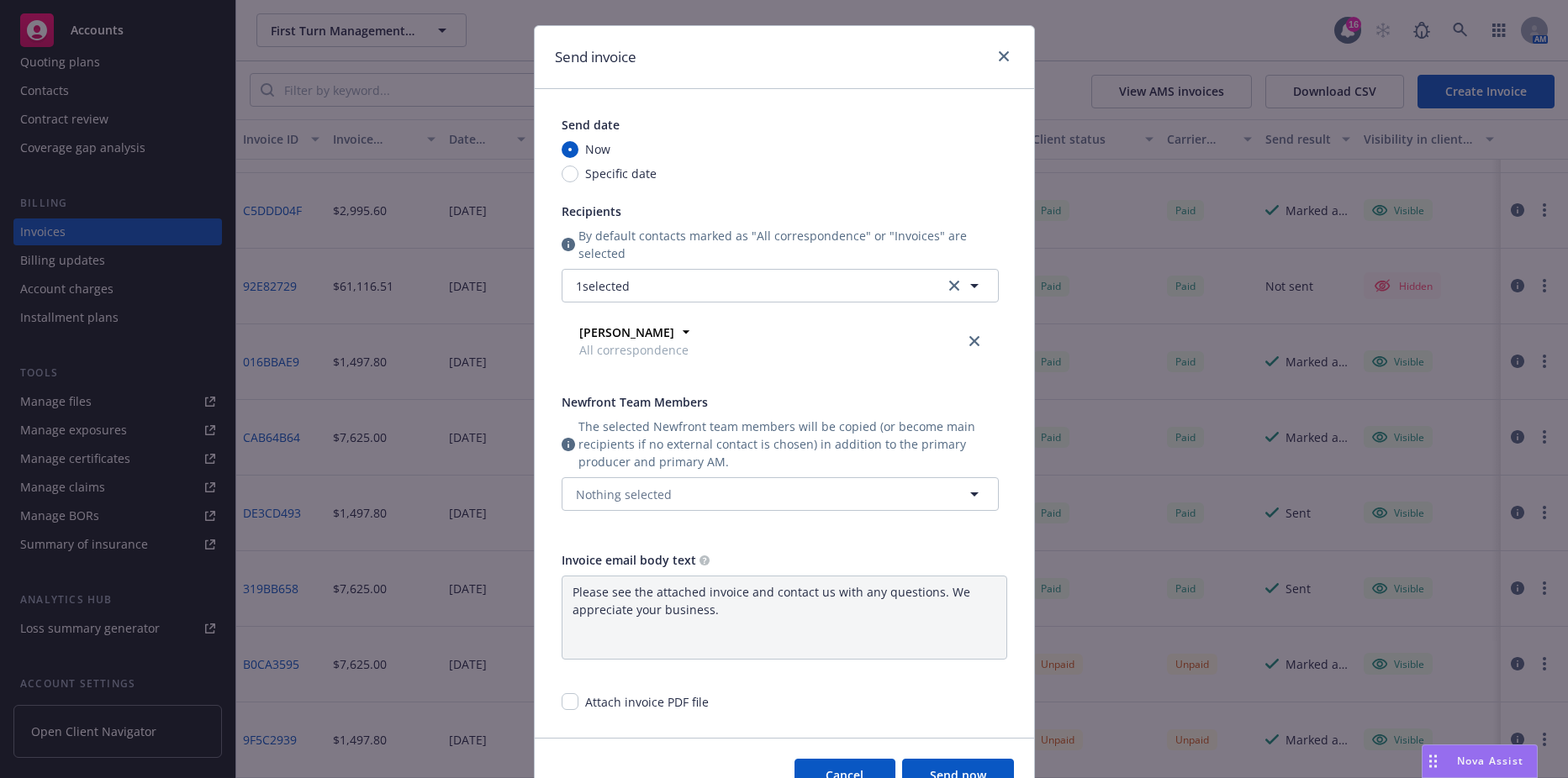
scroll to position [172, 0]
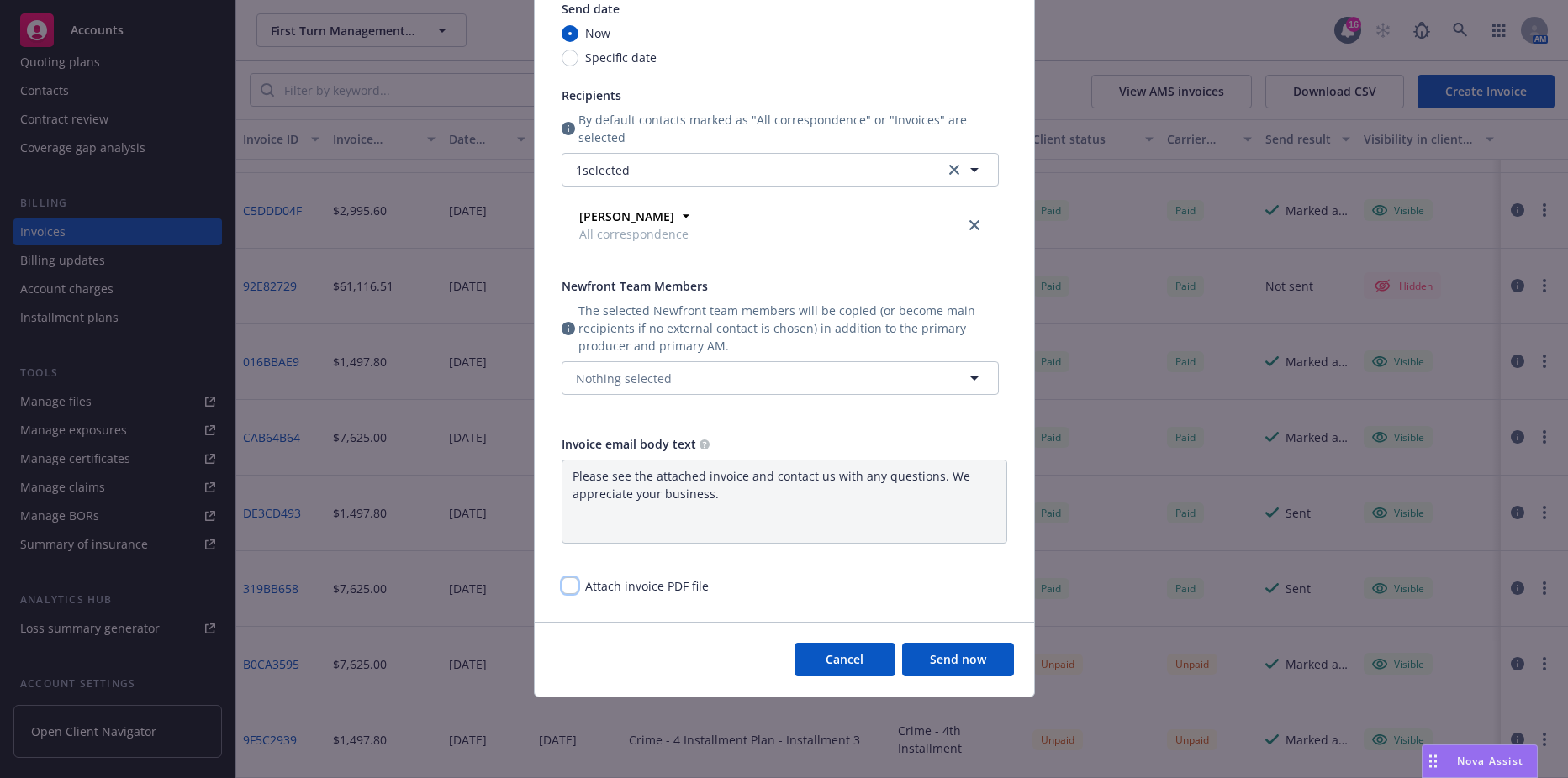
click at [561, 582] on input "checkbox" at bounding box center [569, 585] width 17 height 17
checkbox input "true"
click at [697, 385] on button "Nothing selected" at bounding box center [780, 378] width 437 height 33
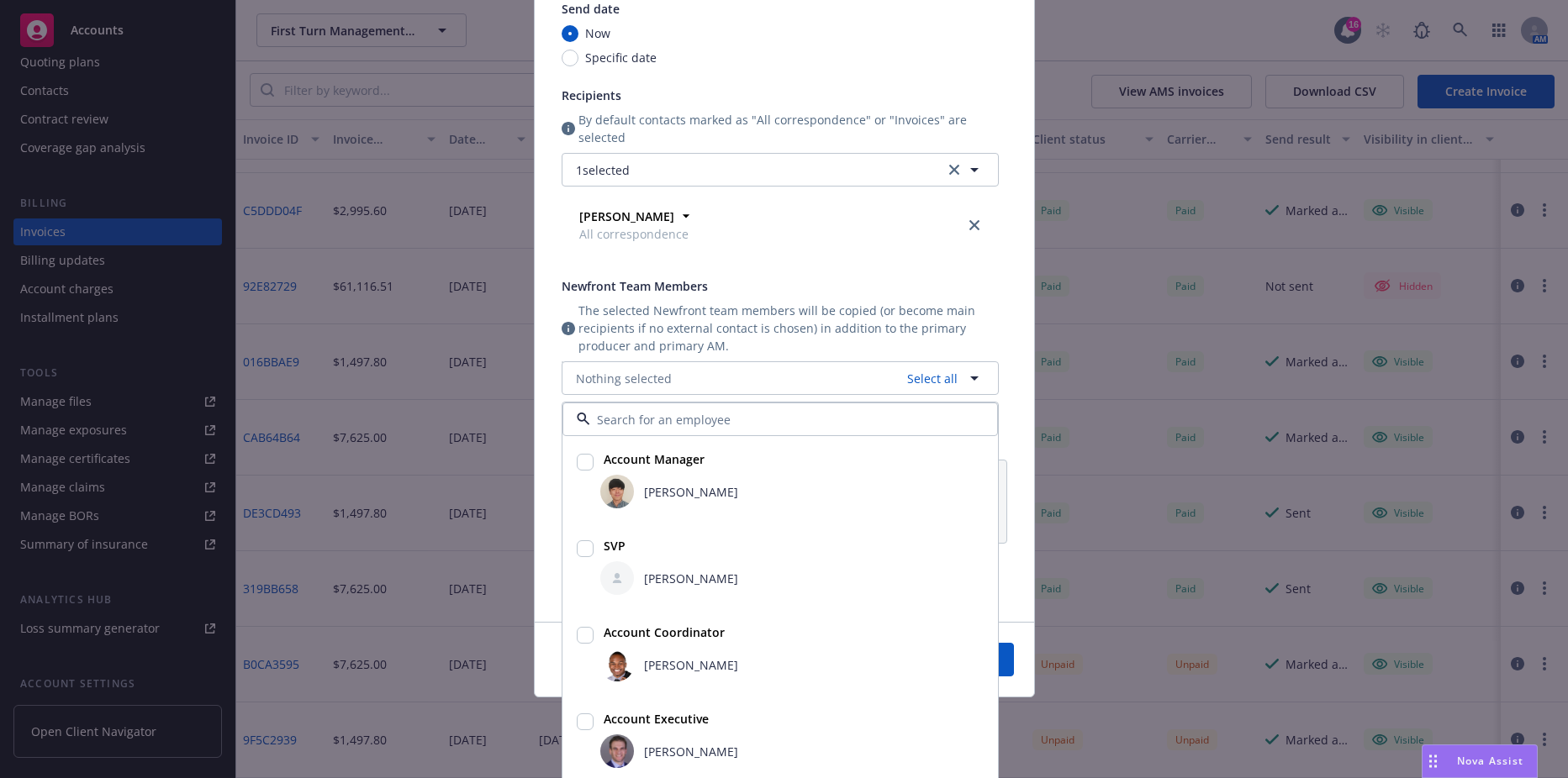
scroll to position [177, 0]
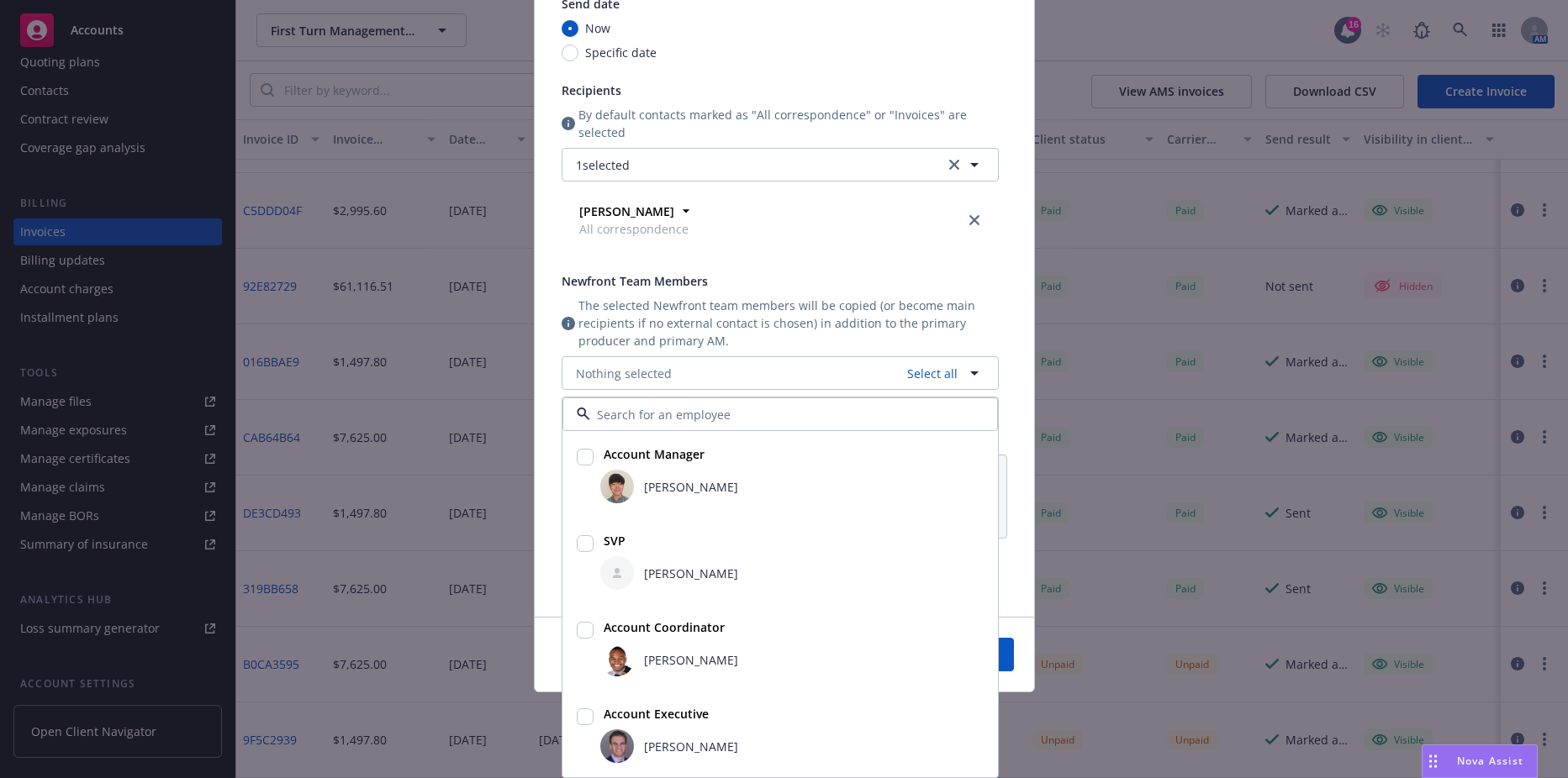
click at [792, 266] on div "Send date Now Specific date Recipients By default contacts marked as "All corre…" at bounding box center [780, 202] width 437 height 415
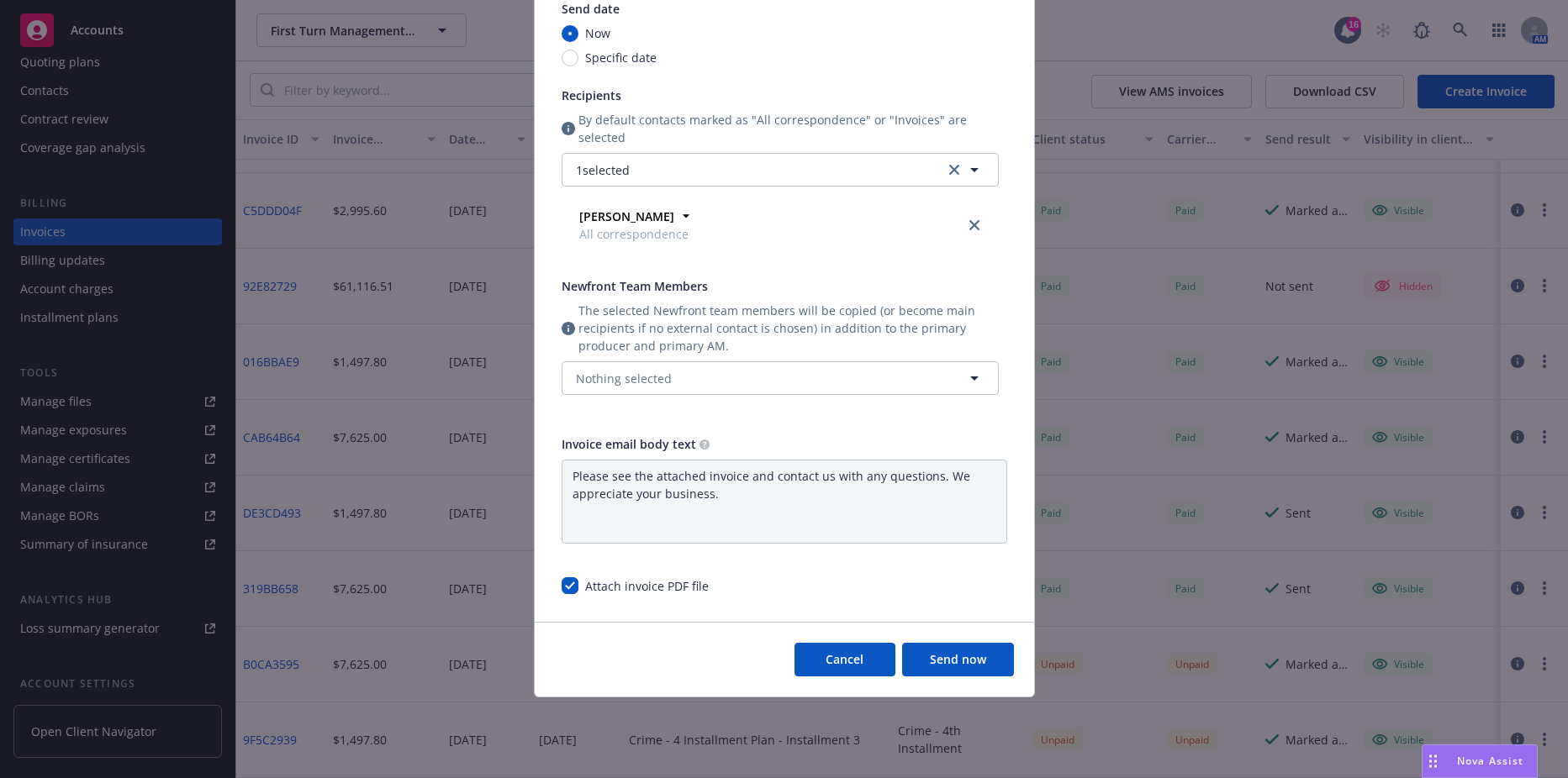
scroll to position [172, 0]
click at [952, 660] on button "Send now" at bounding box center [958, 660] width 112 height 33
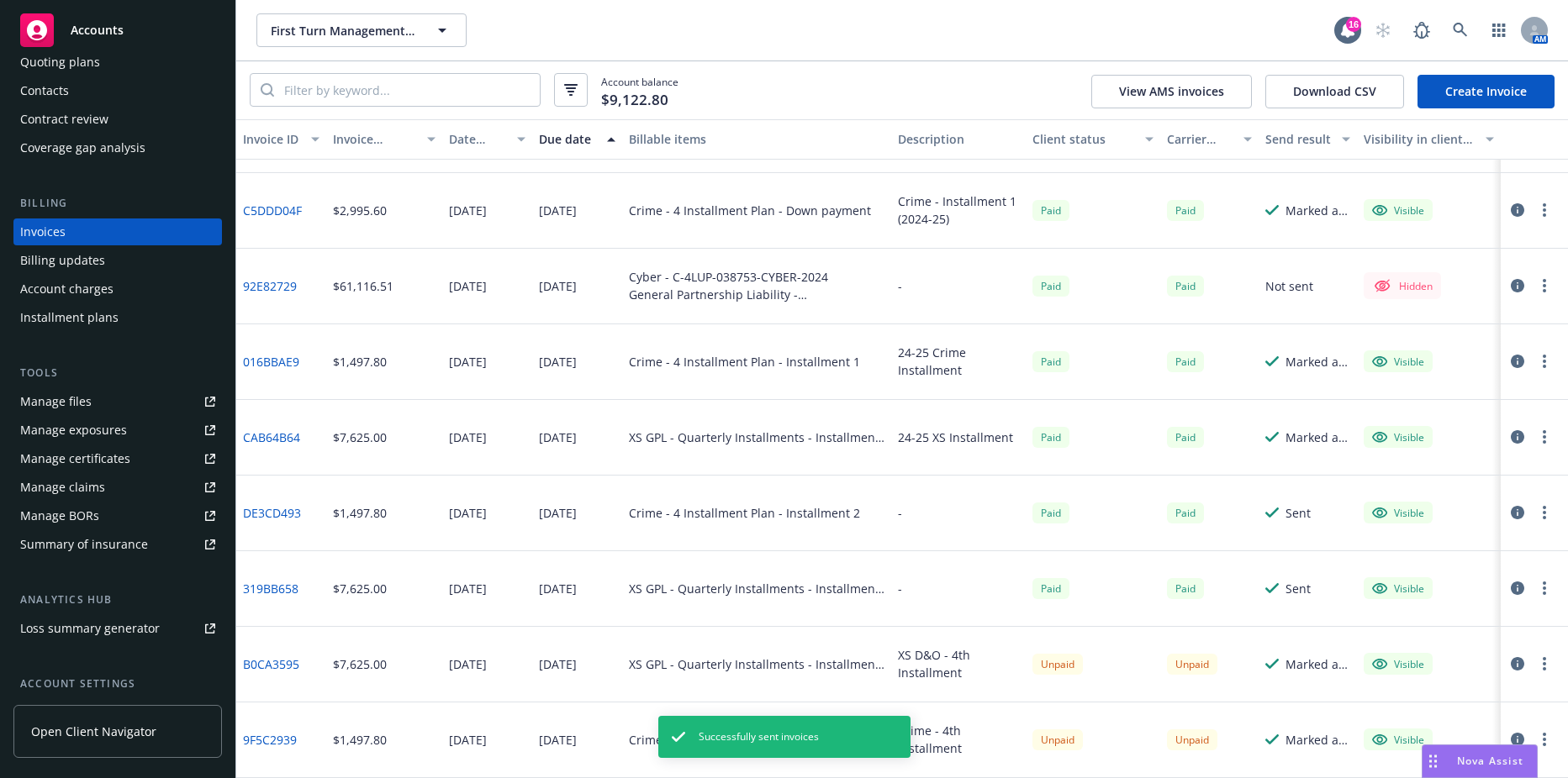
click at [1543, 734] on circle "button" at bounding box center [1544, 734] width 3 height 3
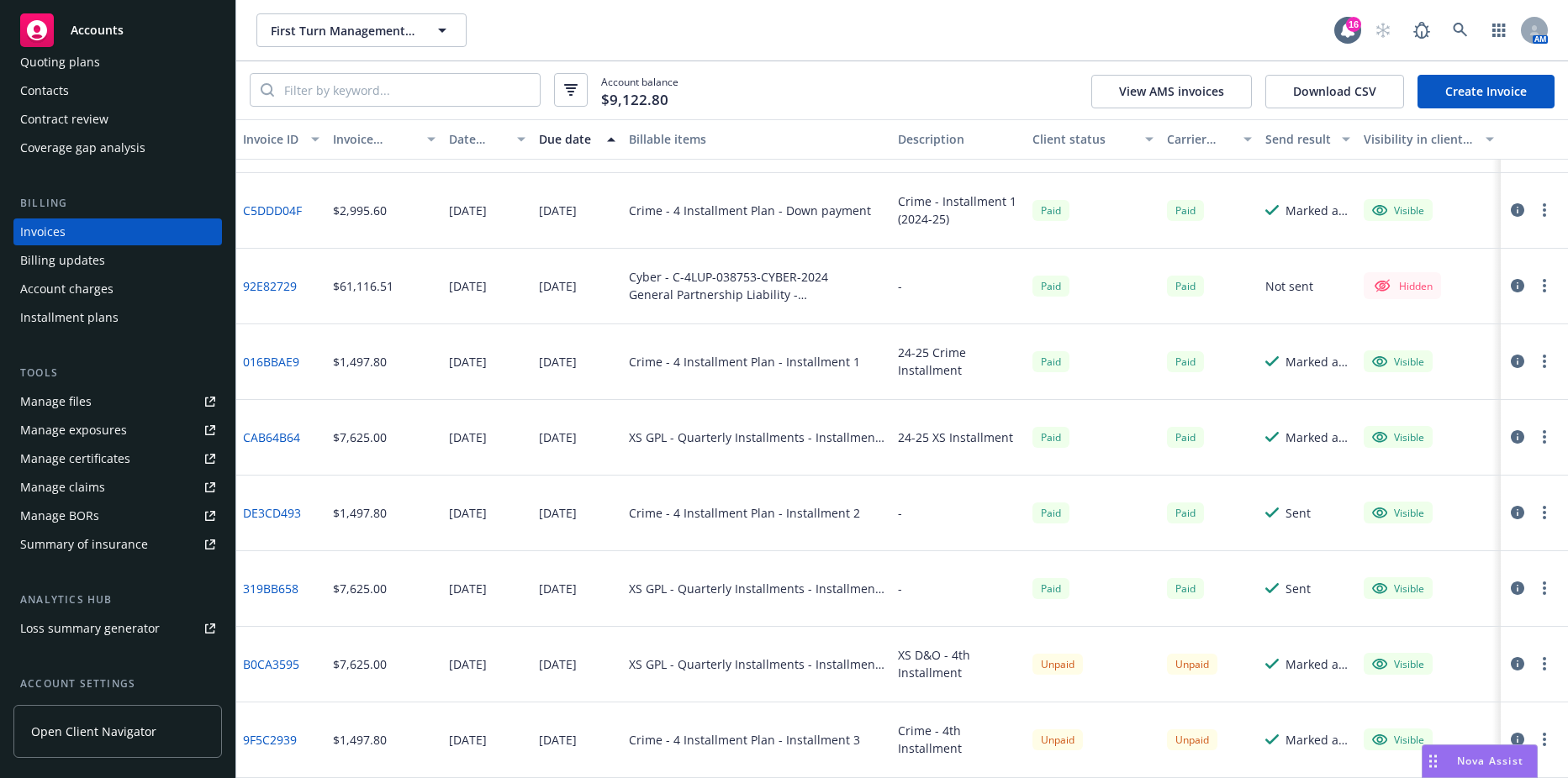
click at [1381, 626] on div "Visible" at bounding box center [1428, 589] width 144 height 75
click at [1534, 733] on button "button" at bounding box center [1544, 739] width 21 height 20
click at [1420, 614] on link "Send invoice" at bounding box center [1447, 617] width 215 height 33
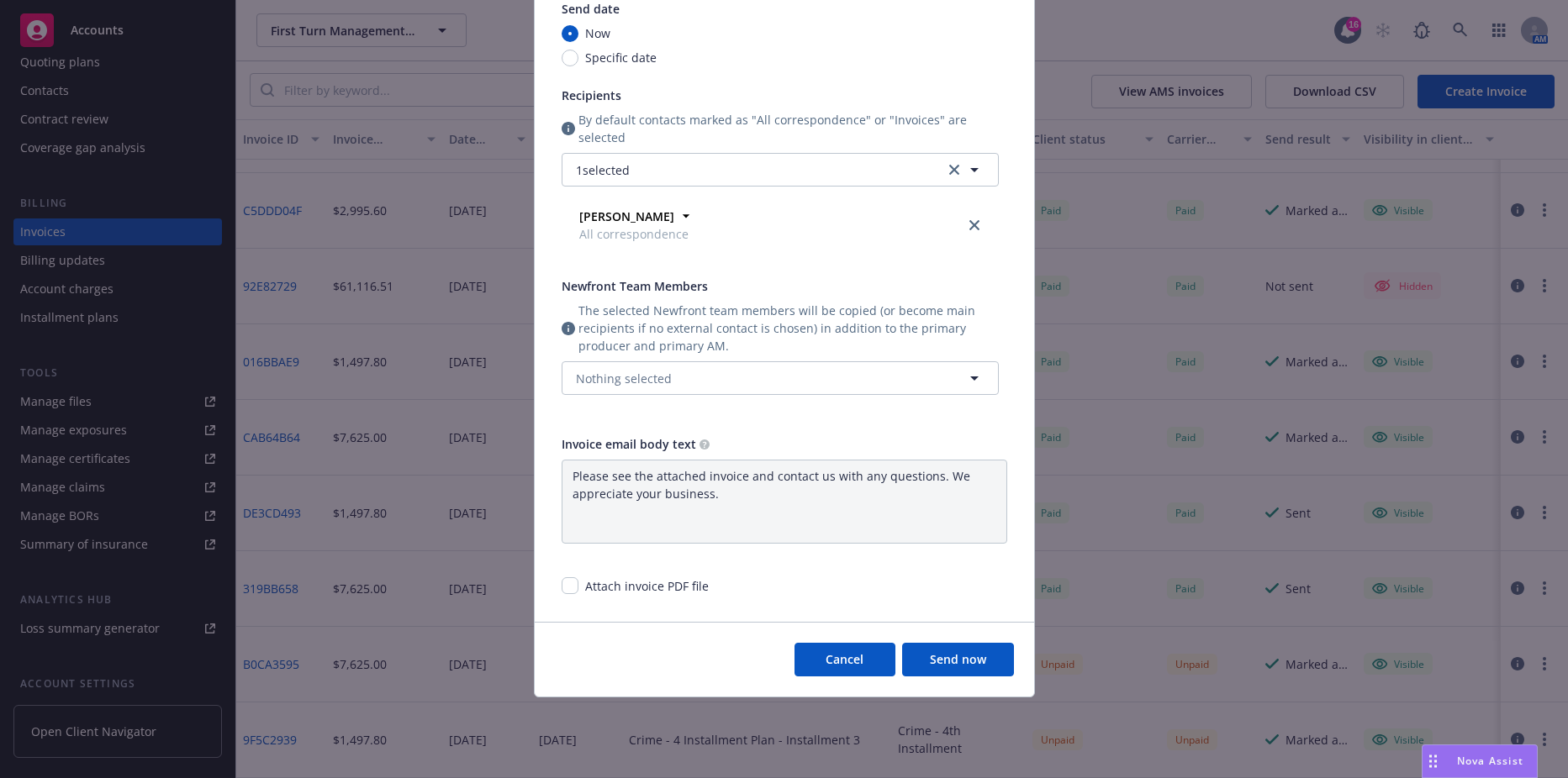
click at [940, 653] on button "Send now" at bounding box center [958, 660] width 112 height 33
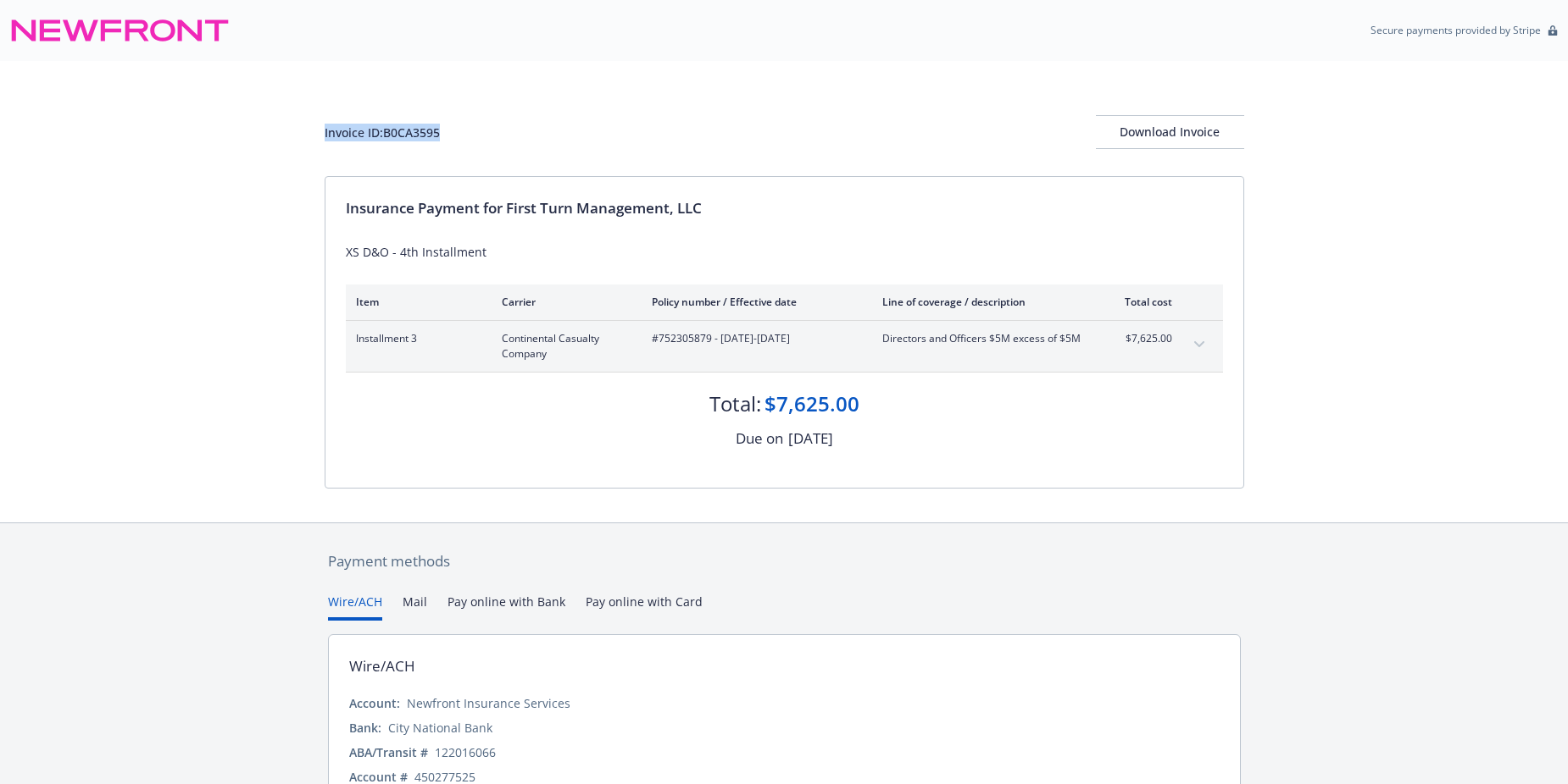
drag, startPoint x: 452, startPoint y: 125, endPoint x: 315, endPoint y: 131, distance: 137.1
click at [315, 131] on div "Invoice ID: B0CA3595 Download Invoice Insurance Payment for First Turn Manageme…" at bounding box center [784, 291] width 1568 height 461
drag, startPoint x: 315, startPoint y: 131, endPoint x: 392, endPoint y: 128, distance: 77.1
copy div "Invoice ID: B0CA3595"
click at [1204, 136] on div "Download Invoice" at bounding box center [1169, 132] width 149 height 32
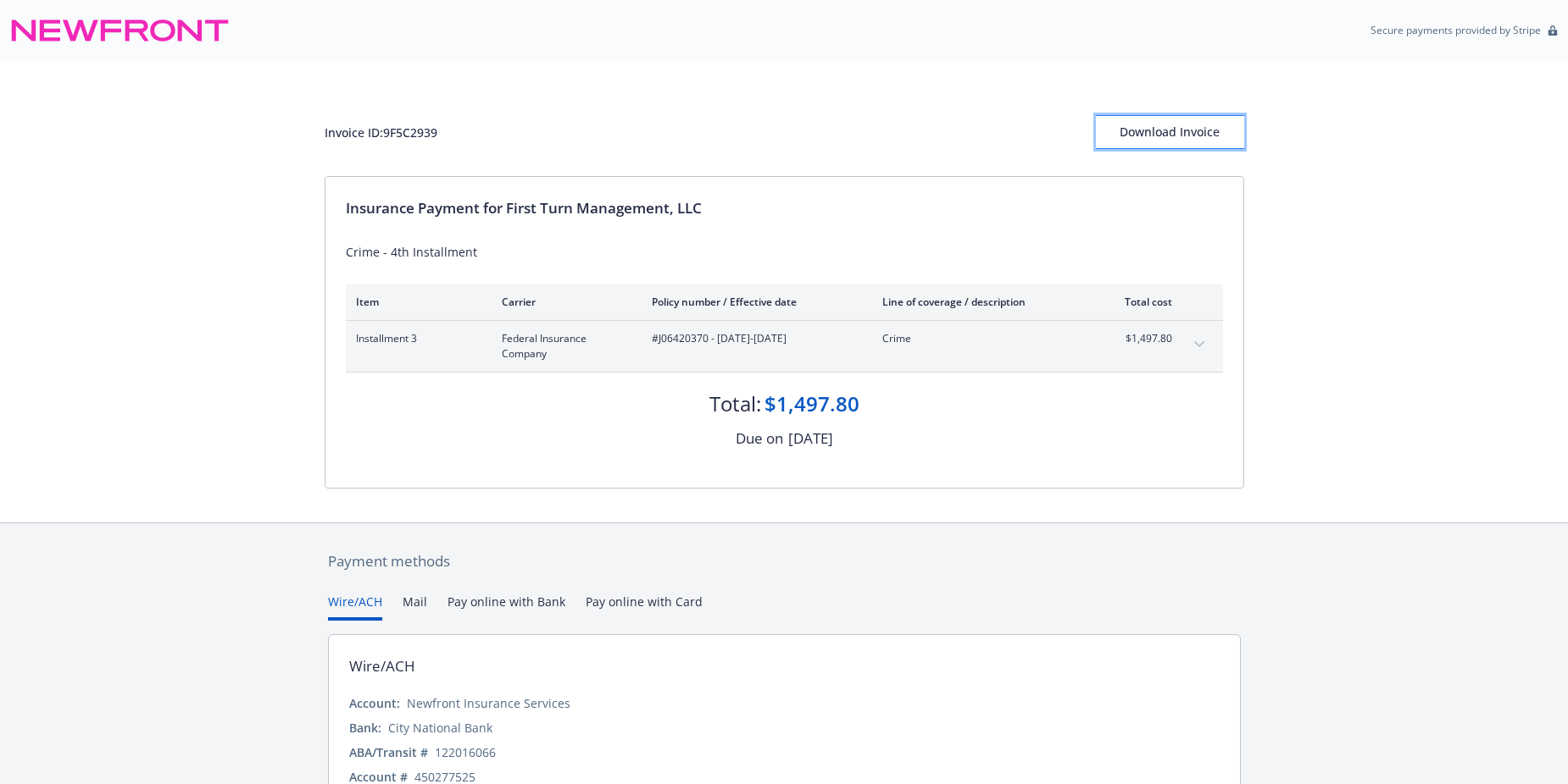
click at [1179, 136] on div "Download Invoice" at bounding box center [1169, 132] width 149 height 32
